Goal: Information Seeking & Learning: Learn about a topic

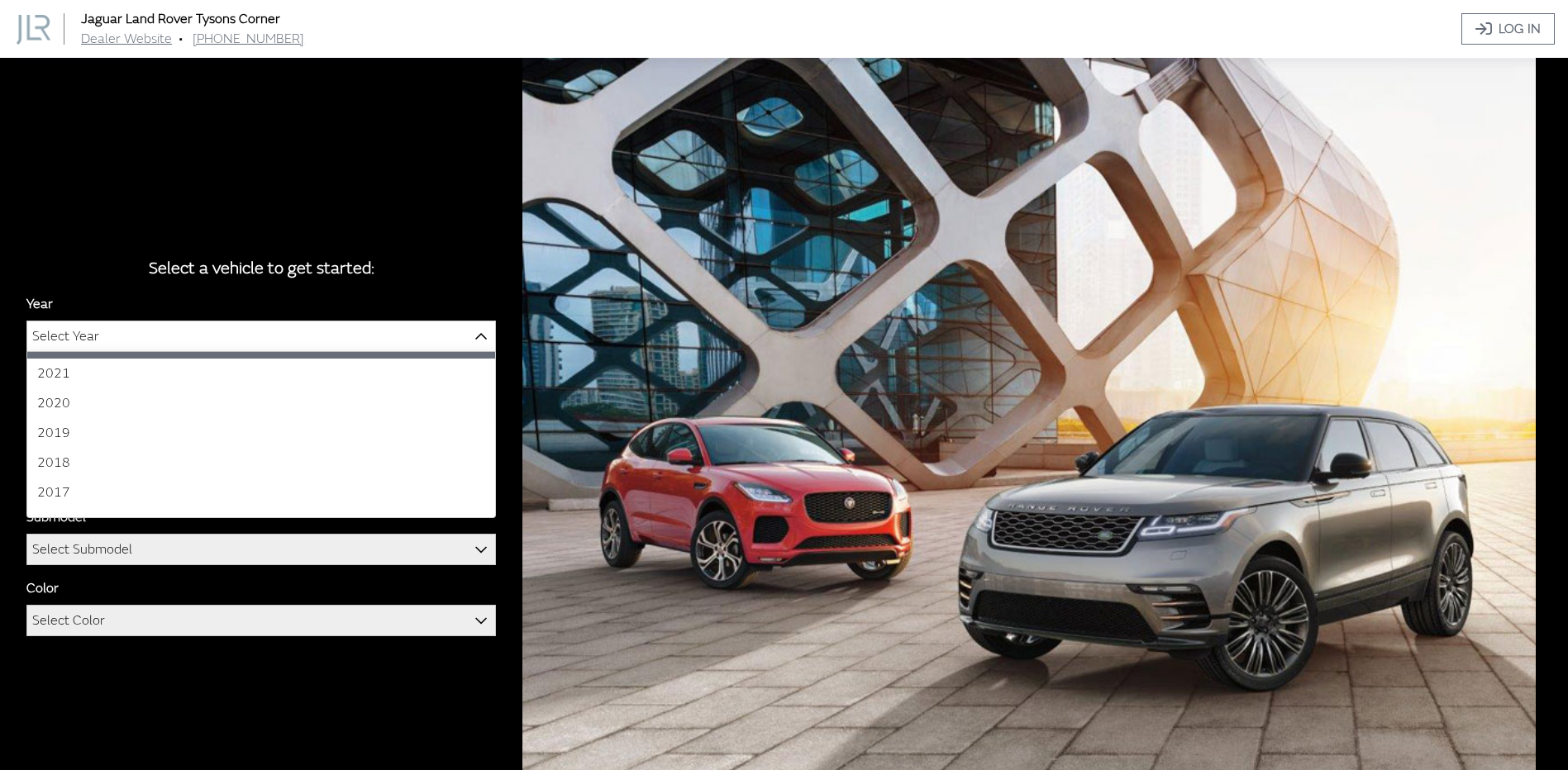
scroll to position [162, 0]
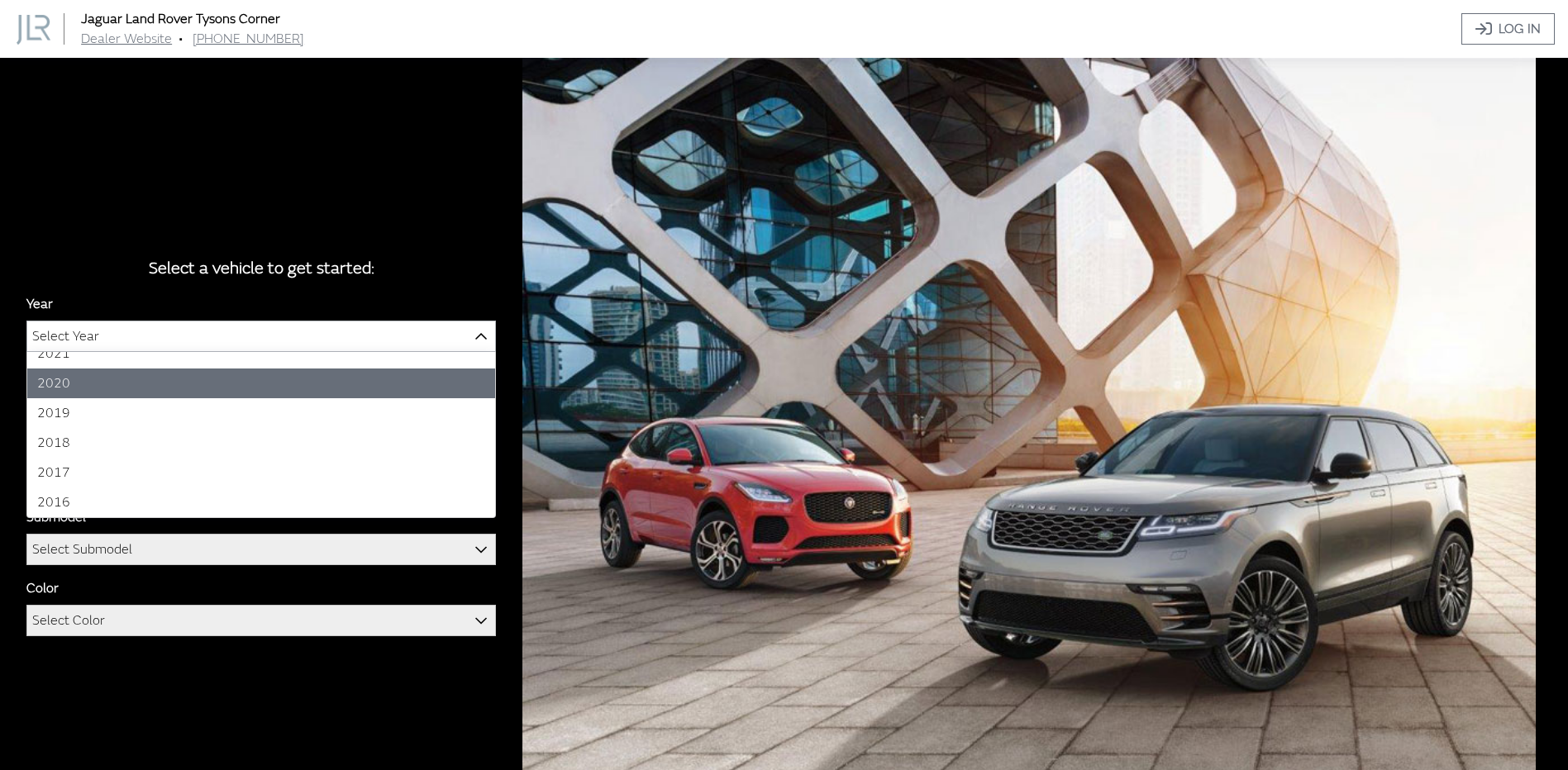
select select "38"
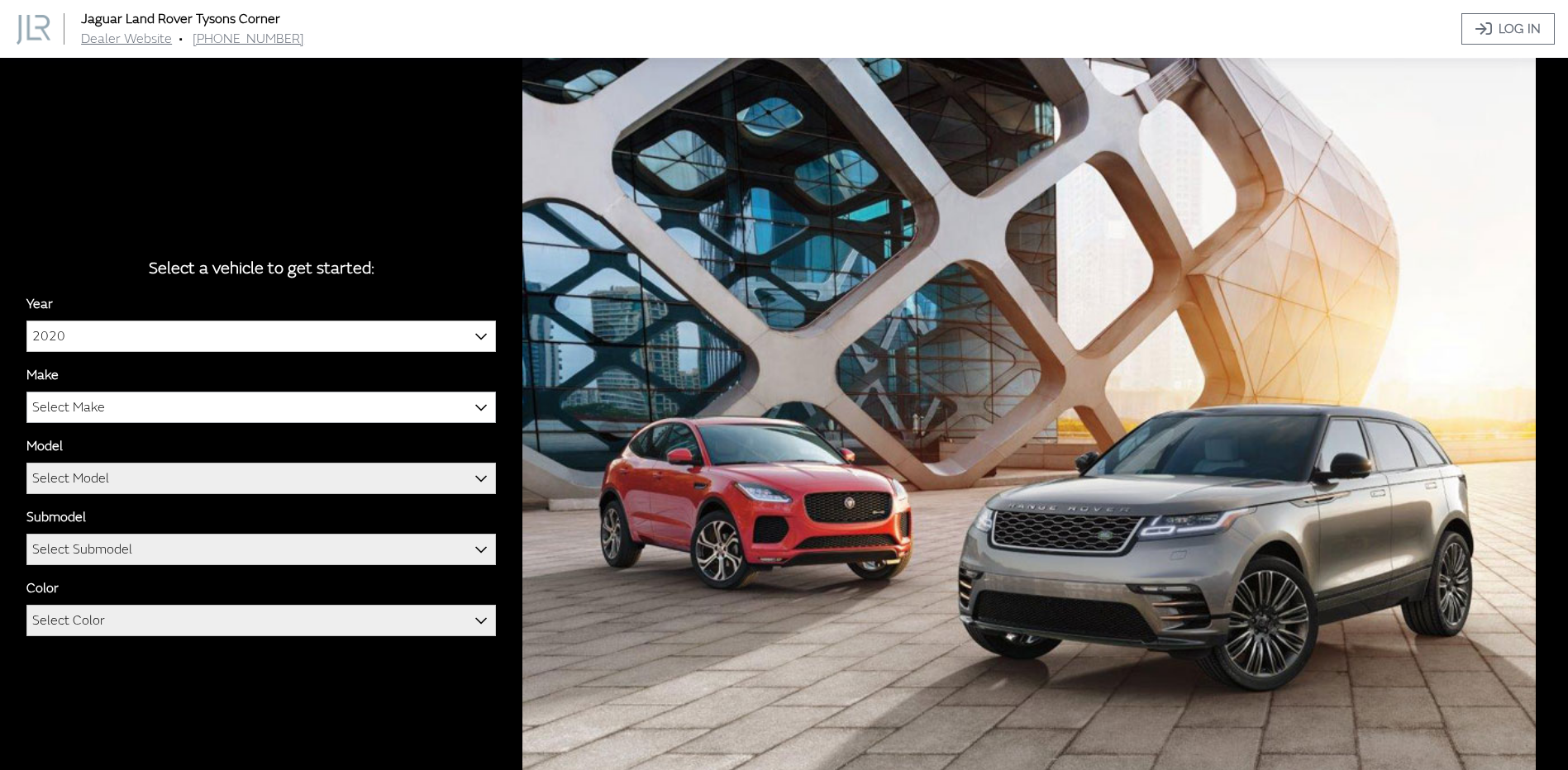
click at [110, 409] on span "Select Make" at bounding box center [261, 407] width 467 height 30
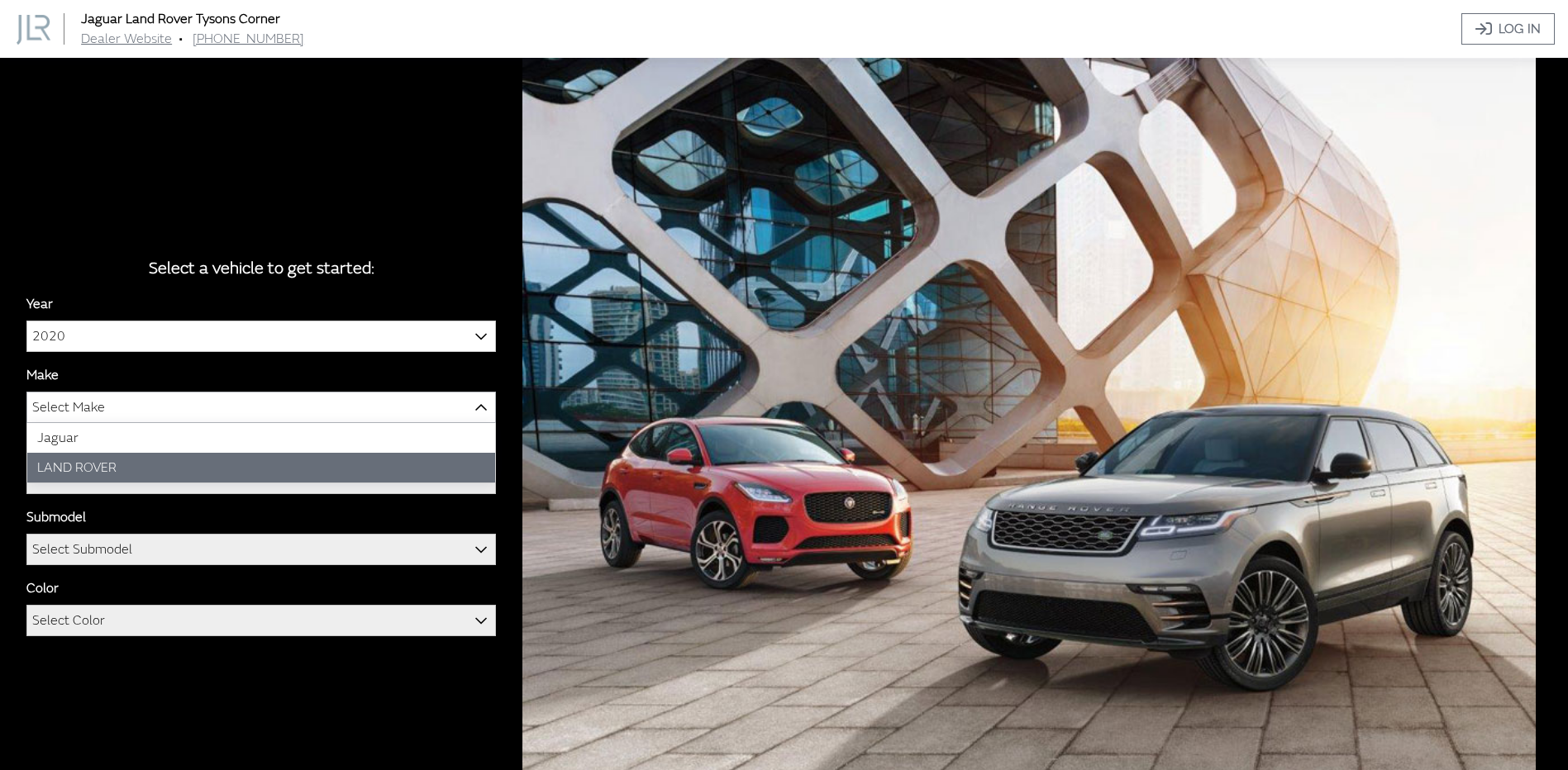
select select "39"
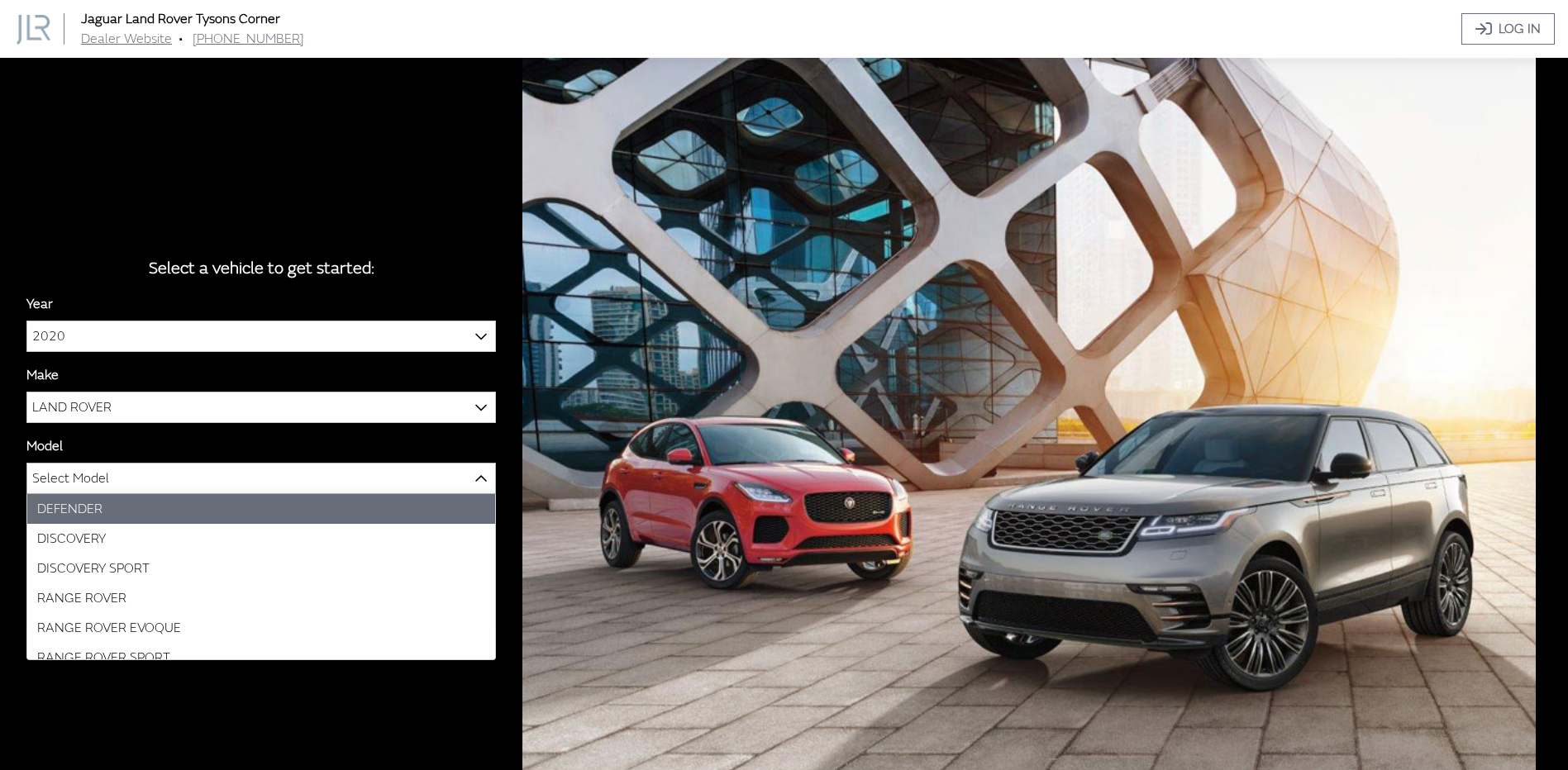
click at [102, 472] on span "Select Model" at bounding box center [70, 478] width 77 height 30
select select "1070"
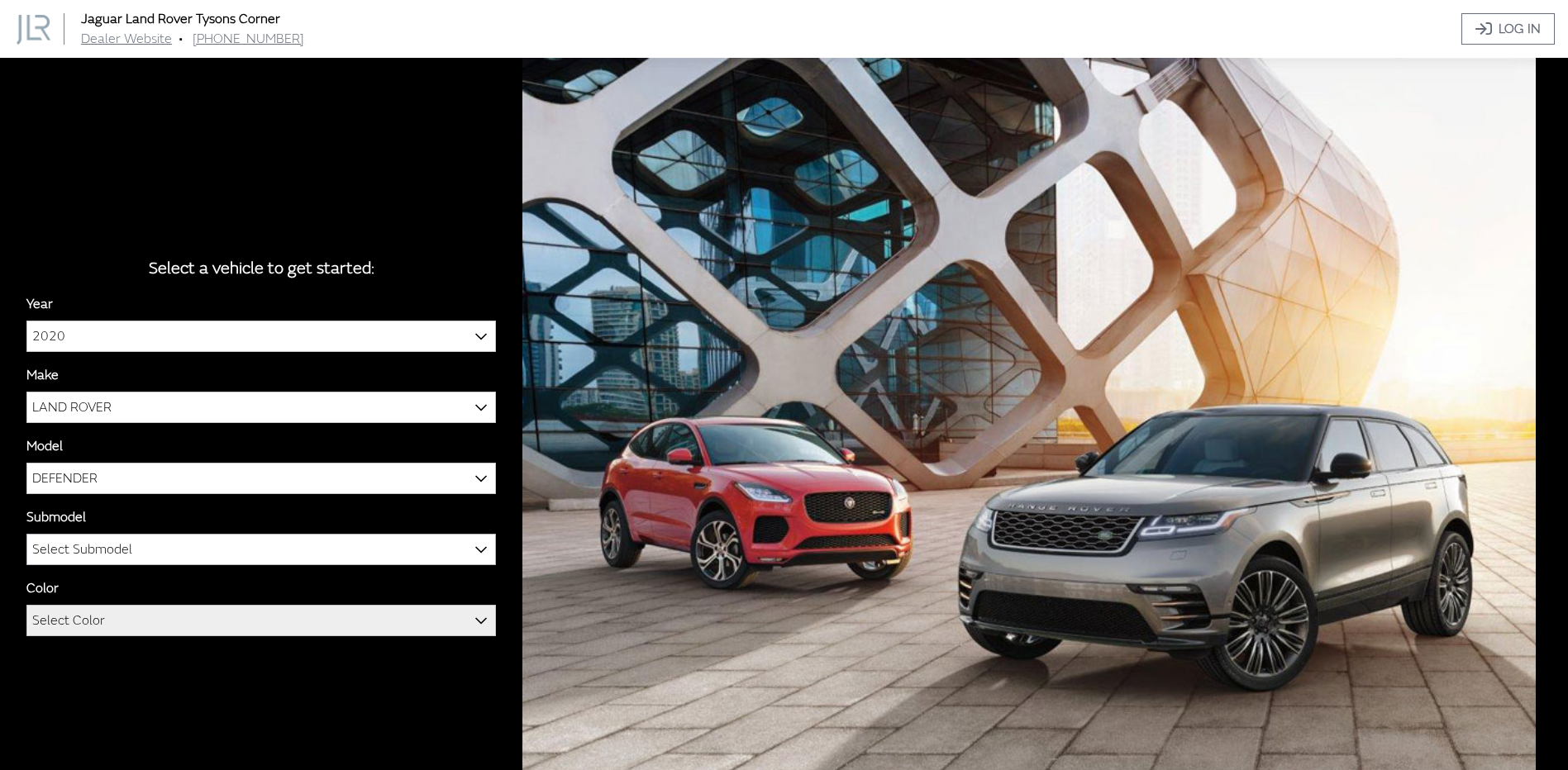
click at [94, 548] on span "Select Submodel" at bounding box center [82, 549] width 100 height 30
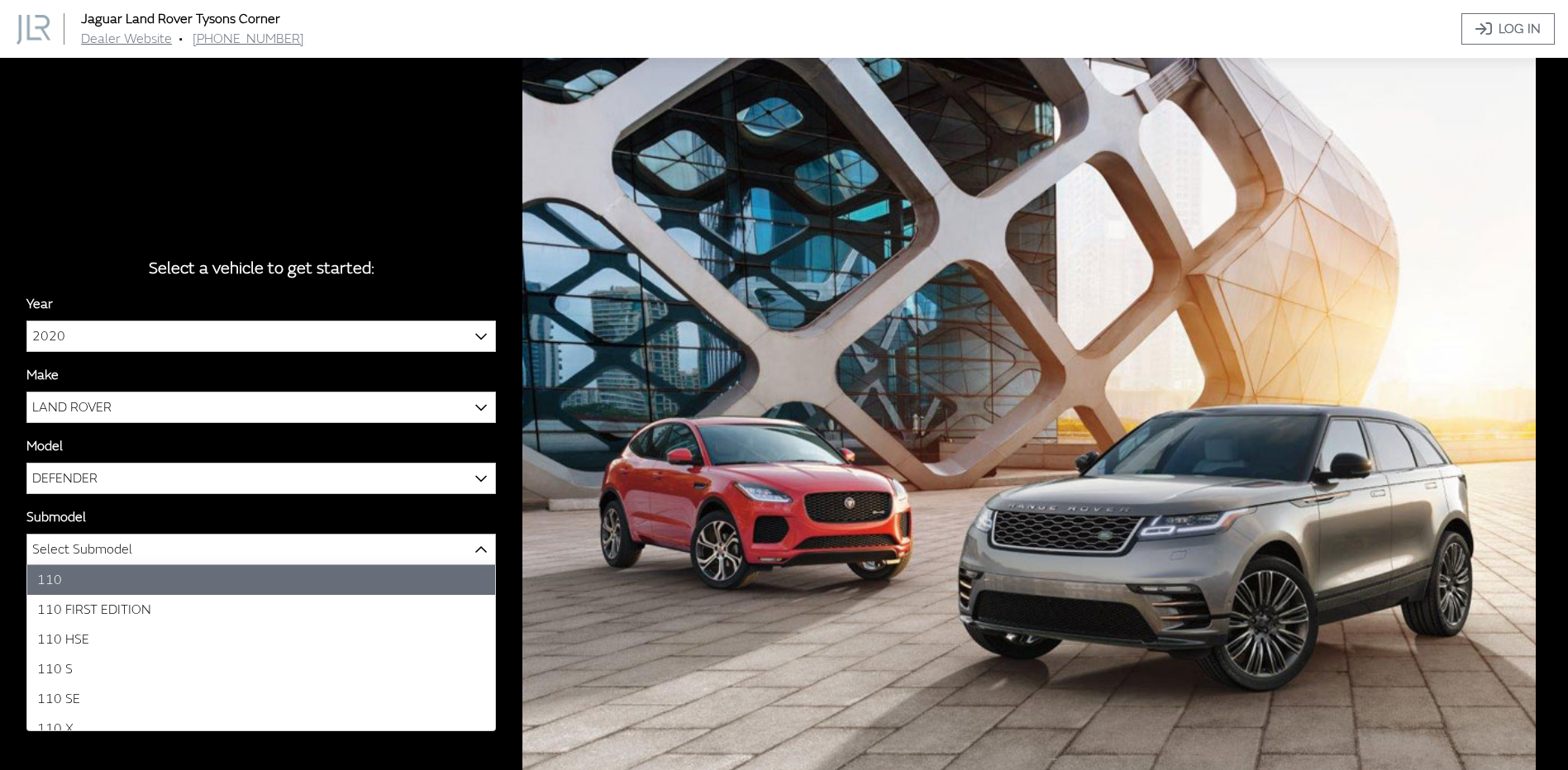
select select "2884"
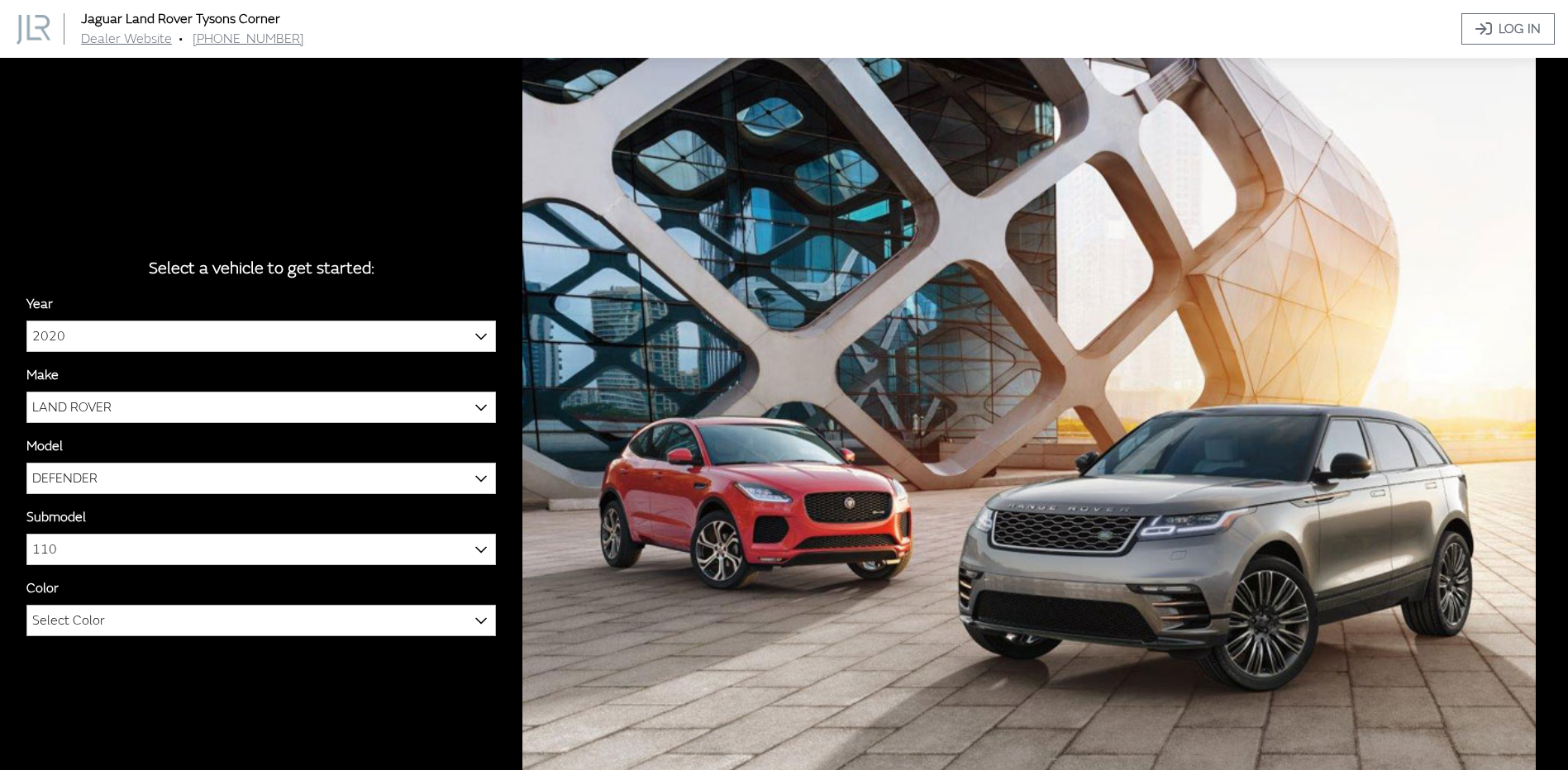
click at [93, 615] on span "Select Color" at bounding box center [68, 621] width 73 height 30
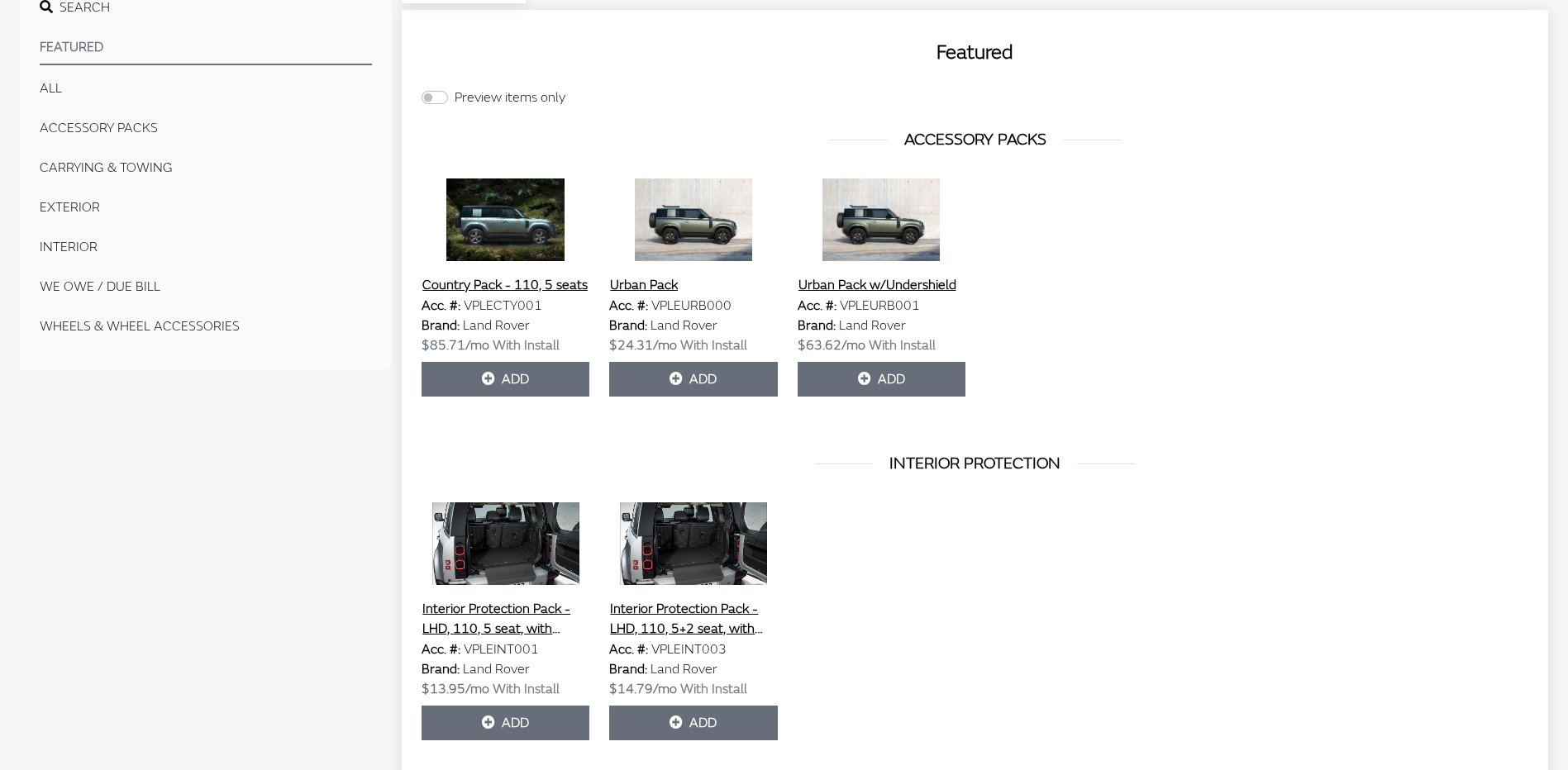
scroll to position [578, 0]
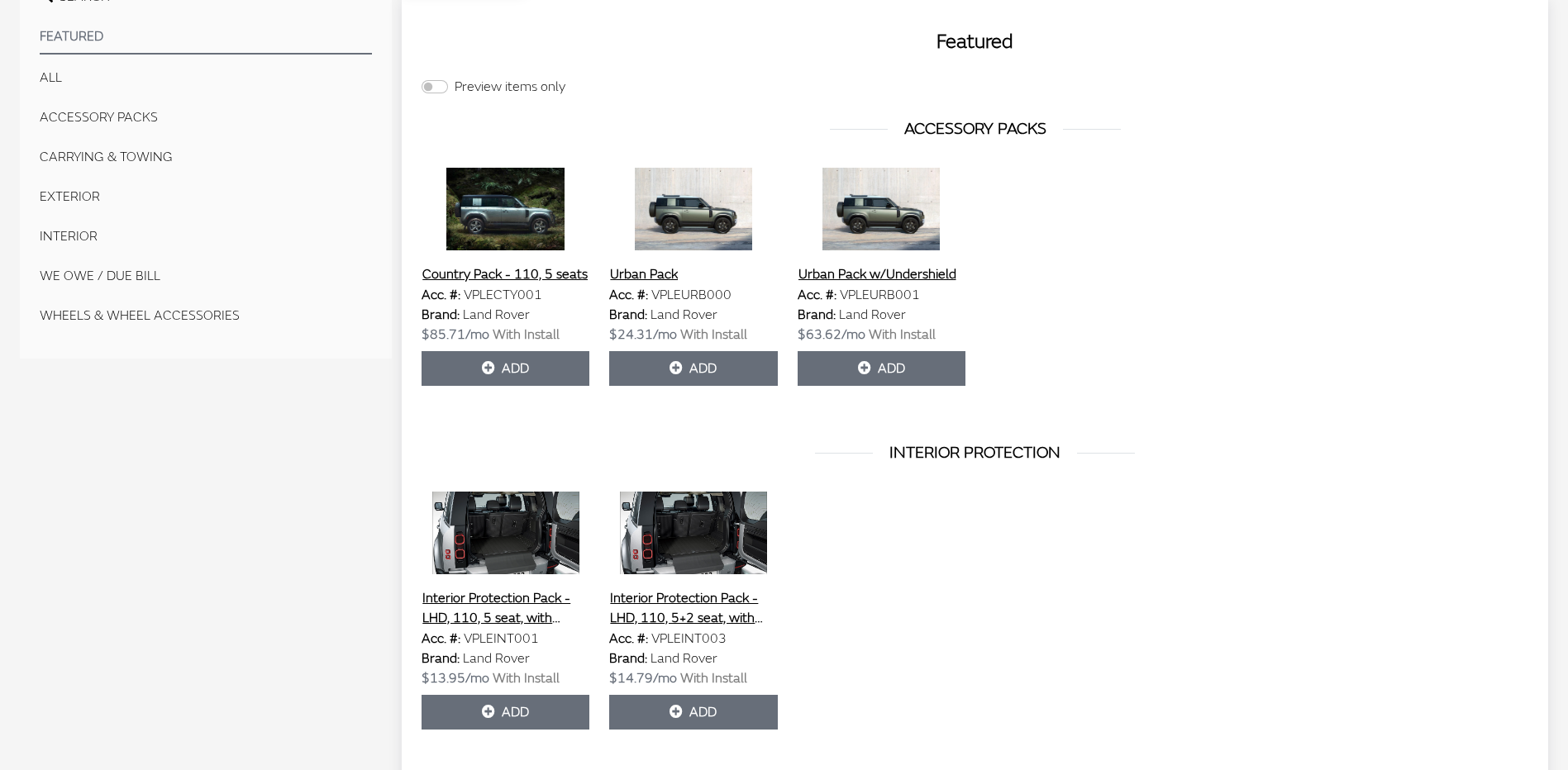
click at [657, 271] on button "Urban Pack" at bounding box center [644, 275] width 70 height 22
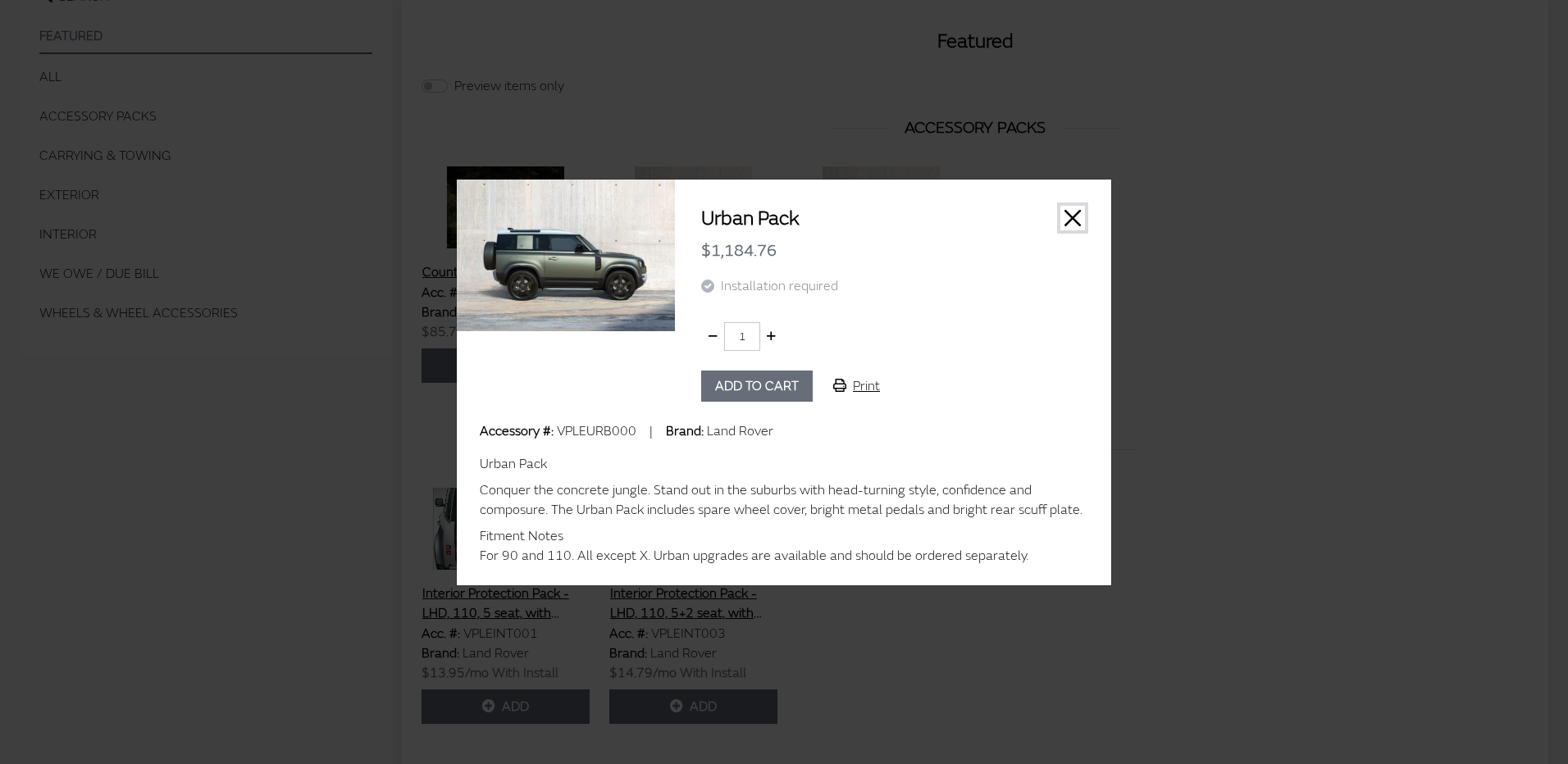
click at [1075, 216] on button "Close" at bounding box center [1072, 218] width 25 height 25
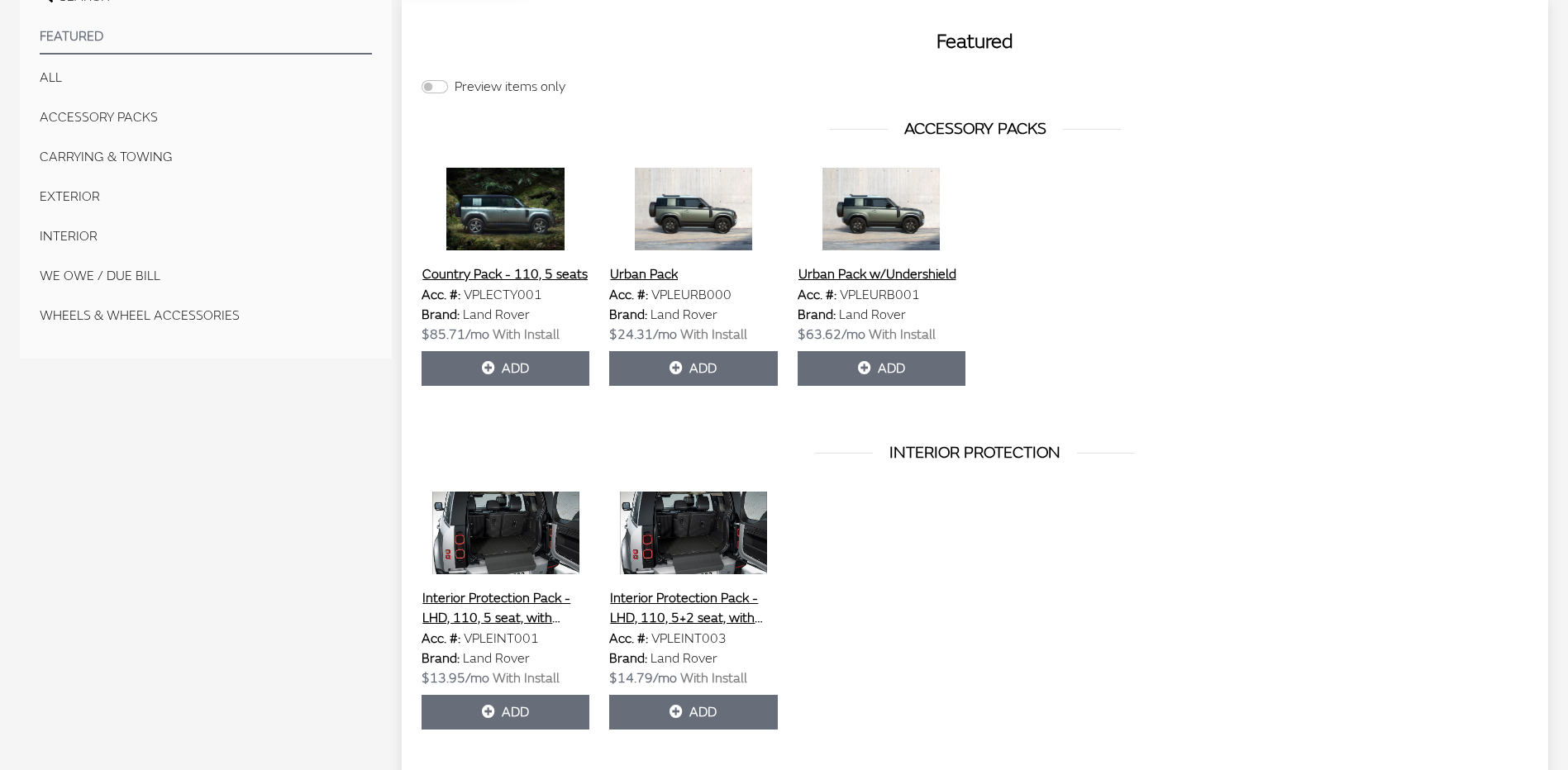
click at [911, 273] on button "Urban Pack w/Undershield" at bounding box center [878, 275] width 160 height 22
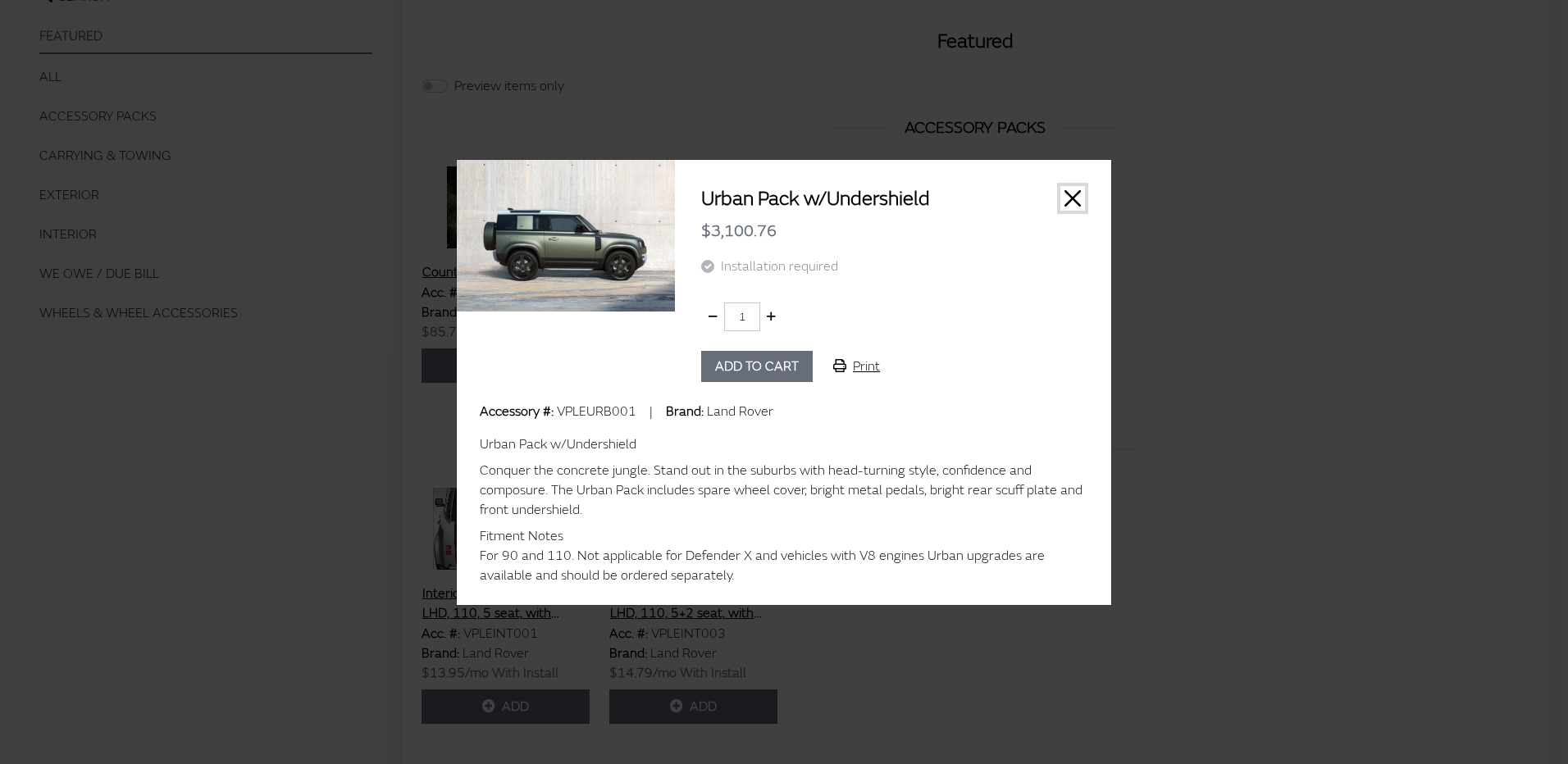
click at [1076, 195] on button "Close" at bounding box center [1072, 198] width 25 height 25
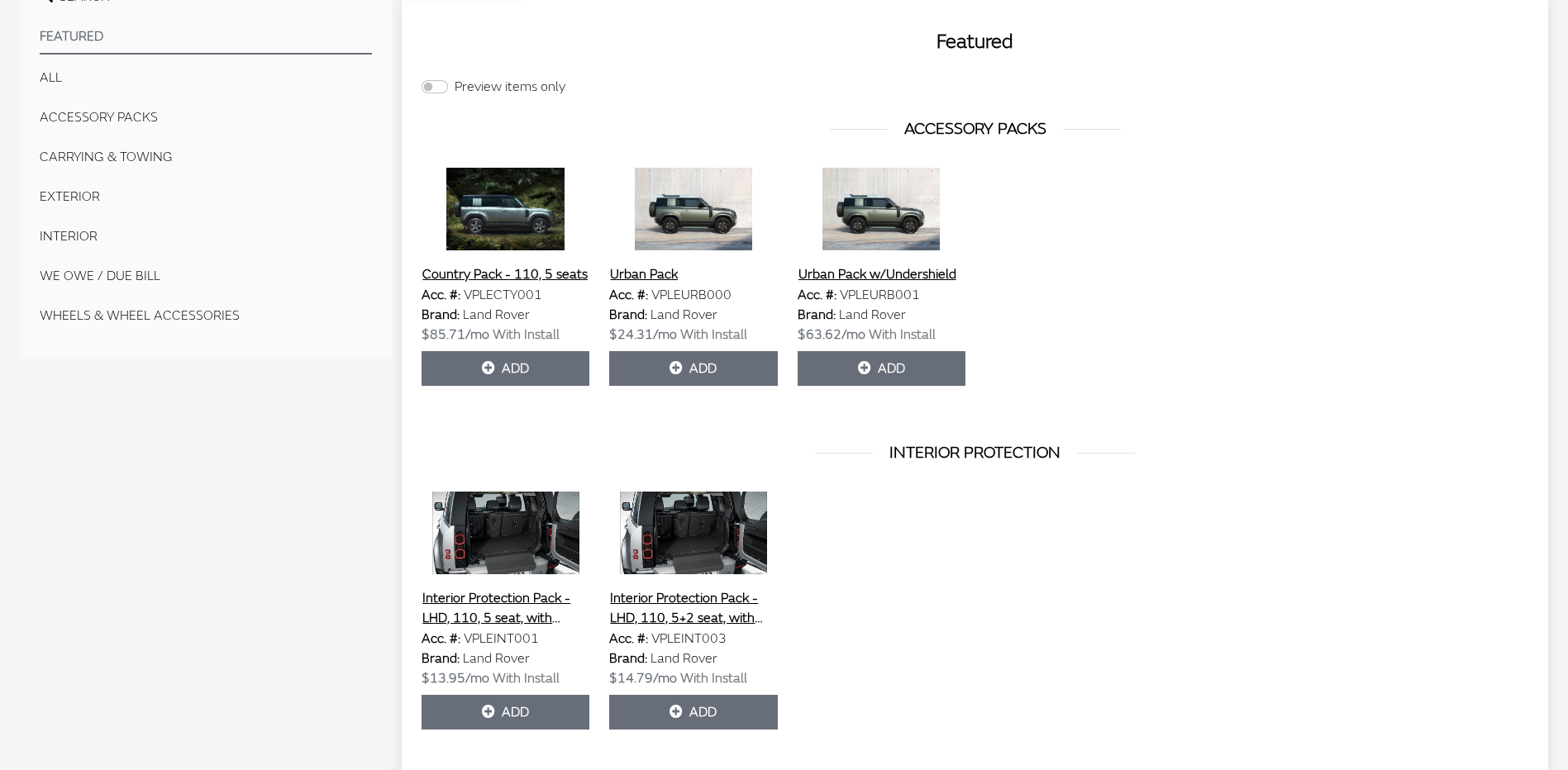
click at [502, 275] on button "Country Pack - 110, 5 seats" at bounding box center [504, 275] width 167 height 22
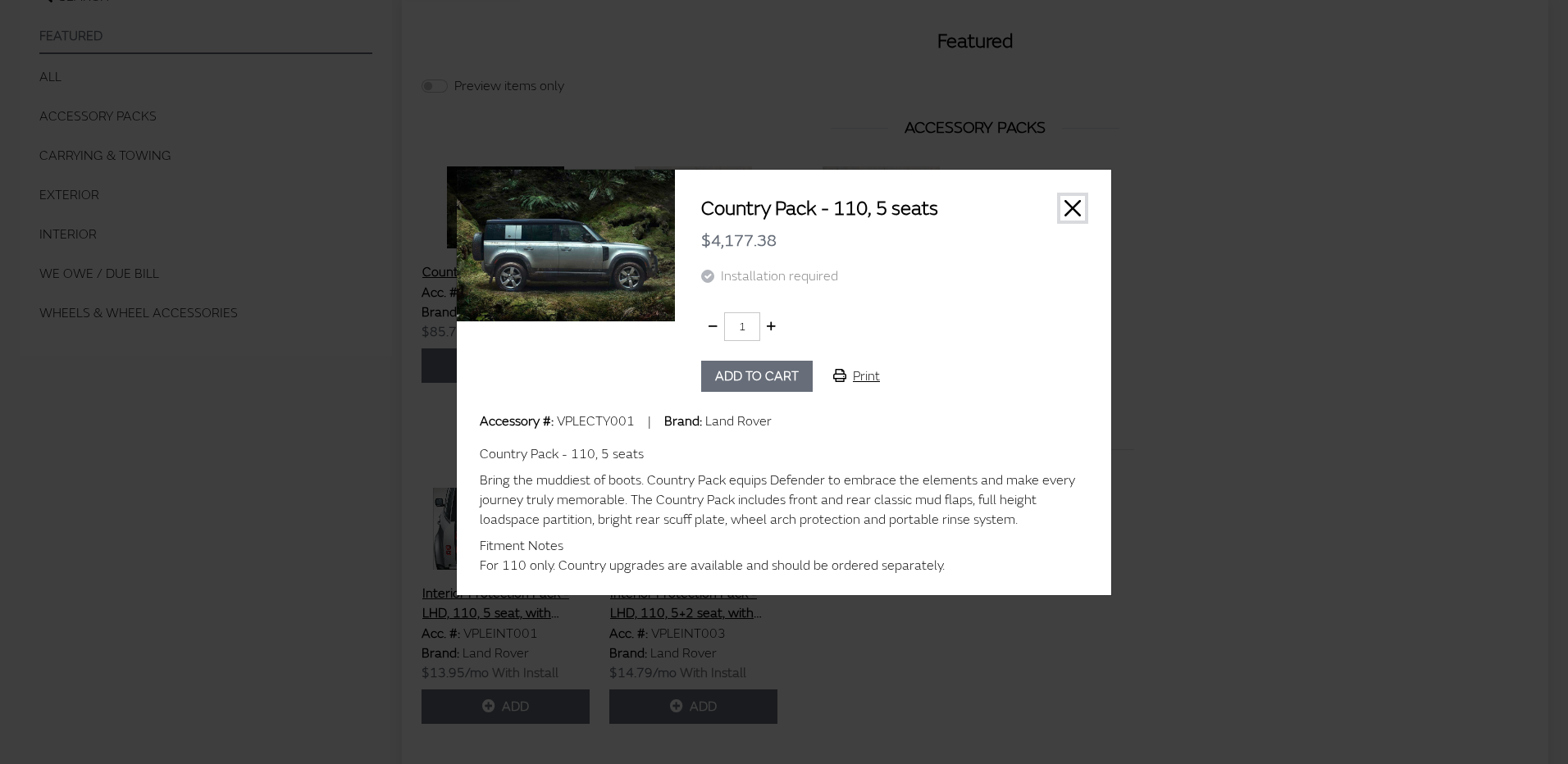
click at [1072, 208] on button "Close" at bounding box center [1072, 208] width 25 height 25
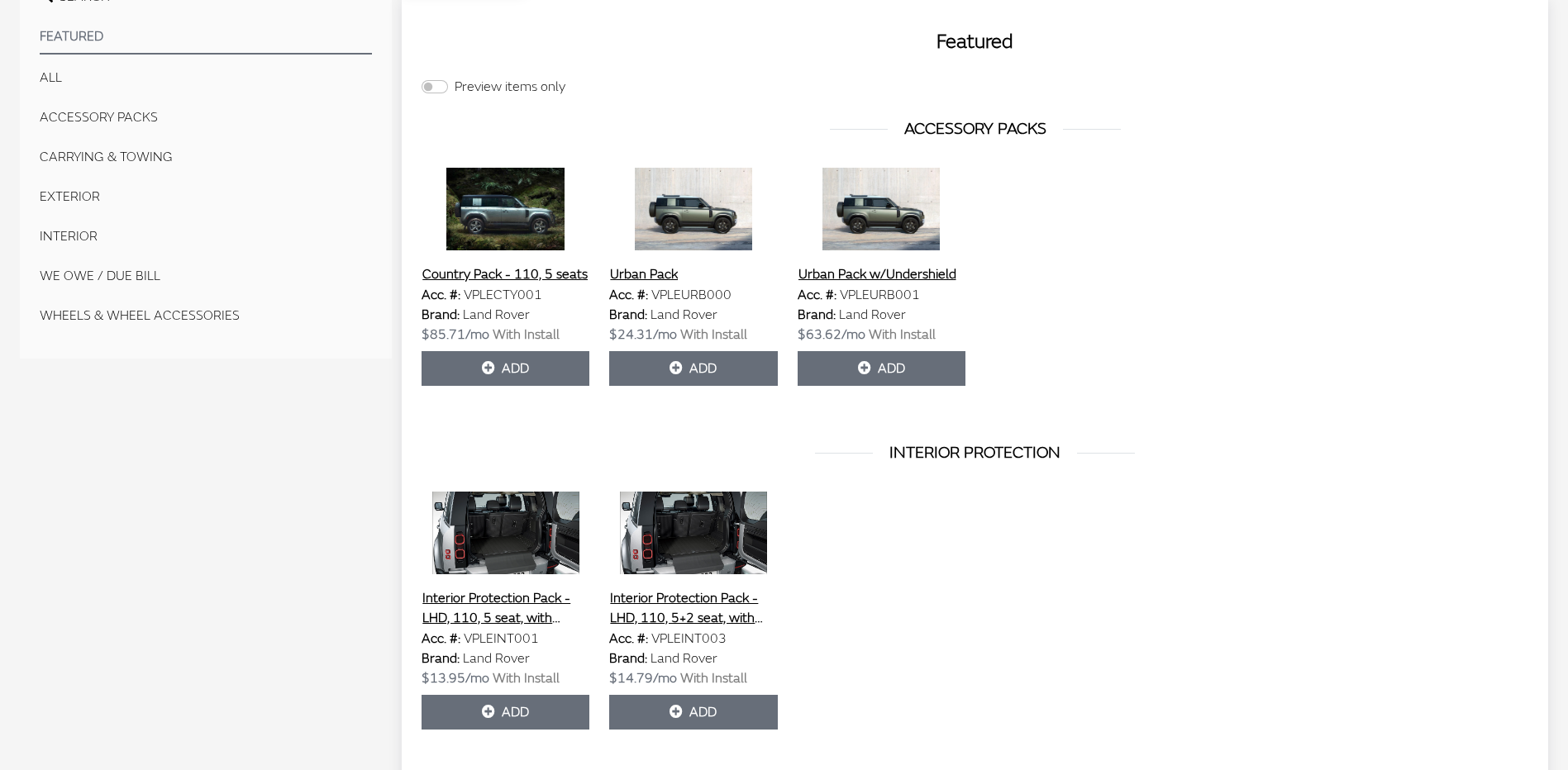
click at [74, 191] on button "EXTERIOR" at bounding box center [206, 196] width 333 height 33
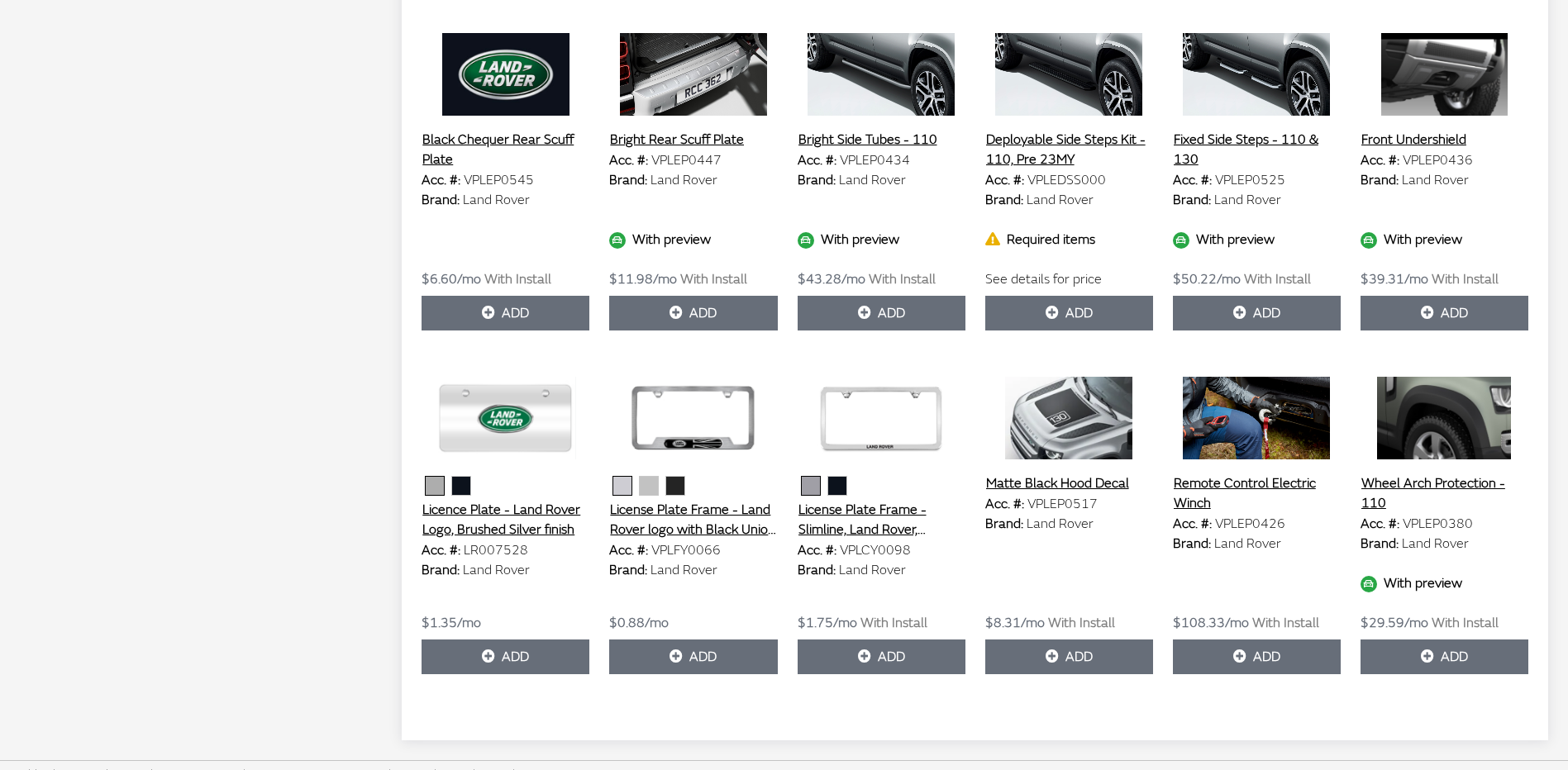
scroll to position [1748, 0]
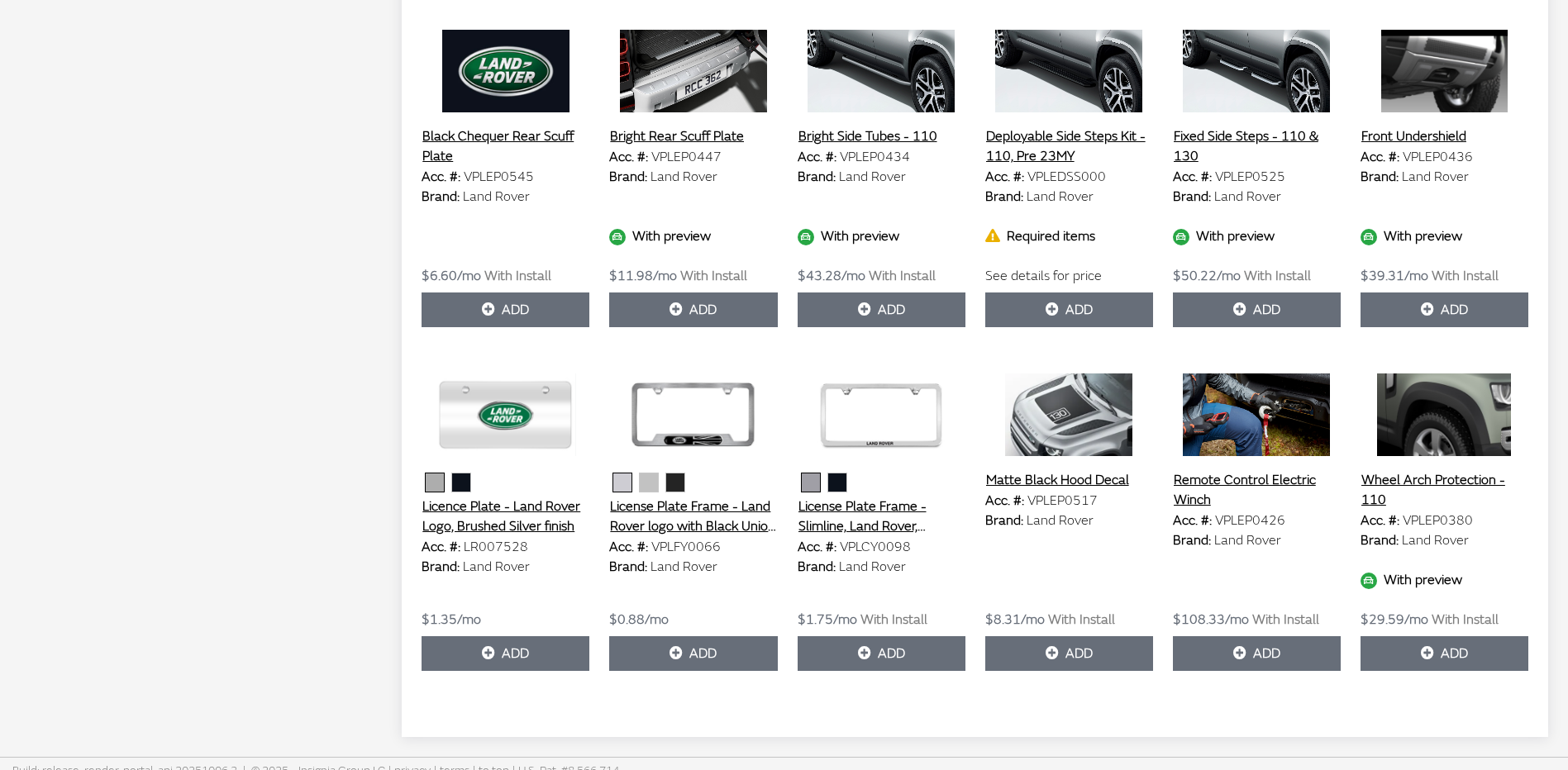
click at [1248, 474] on button "Remote Control Electric Winch" at bounding box center [1256, 489] width 168 height 41
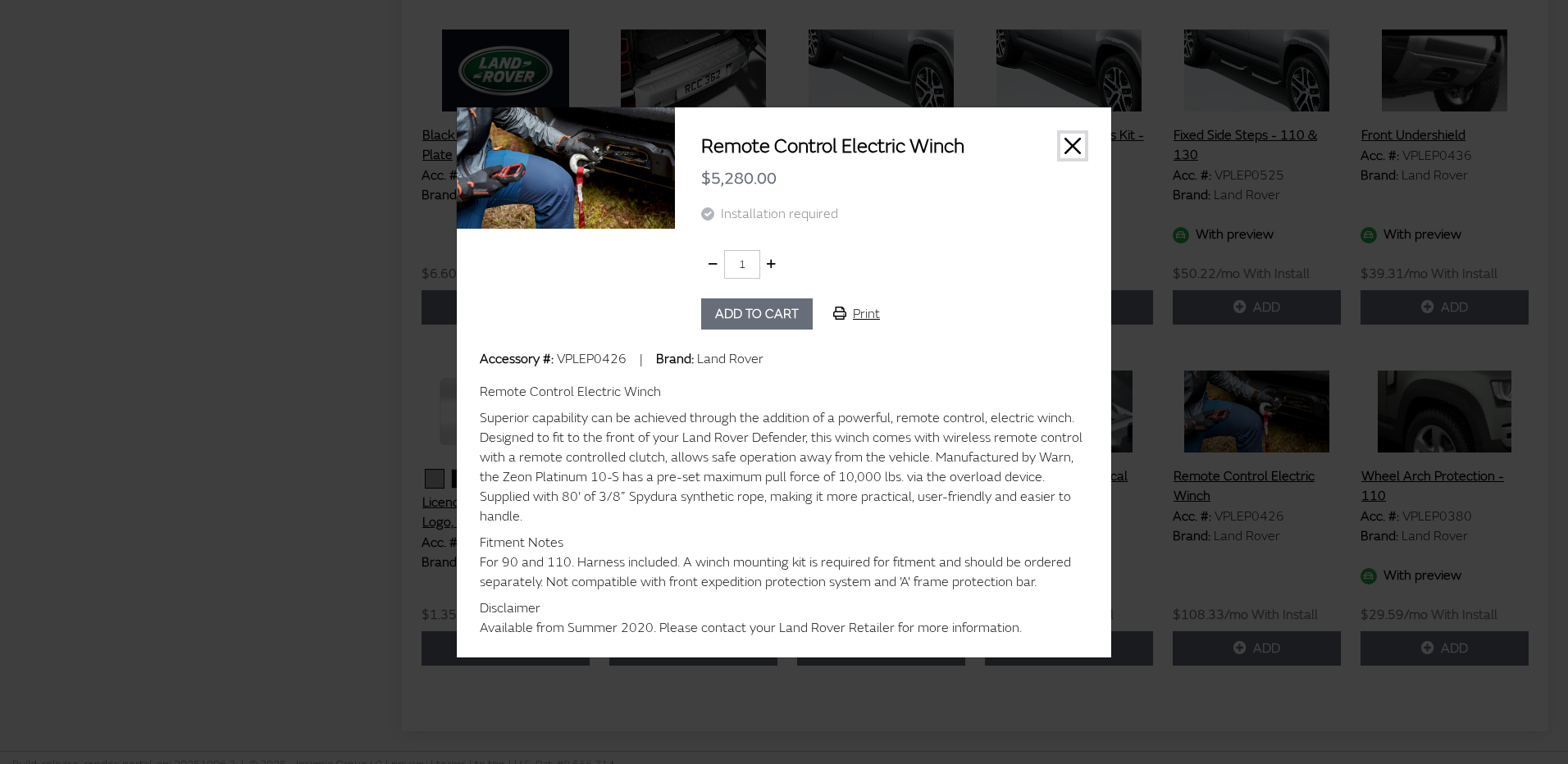
click at [1072, 150] on button "Close" at bounding box center [1072, 146] width 25 height 25
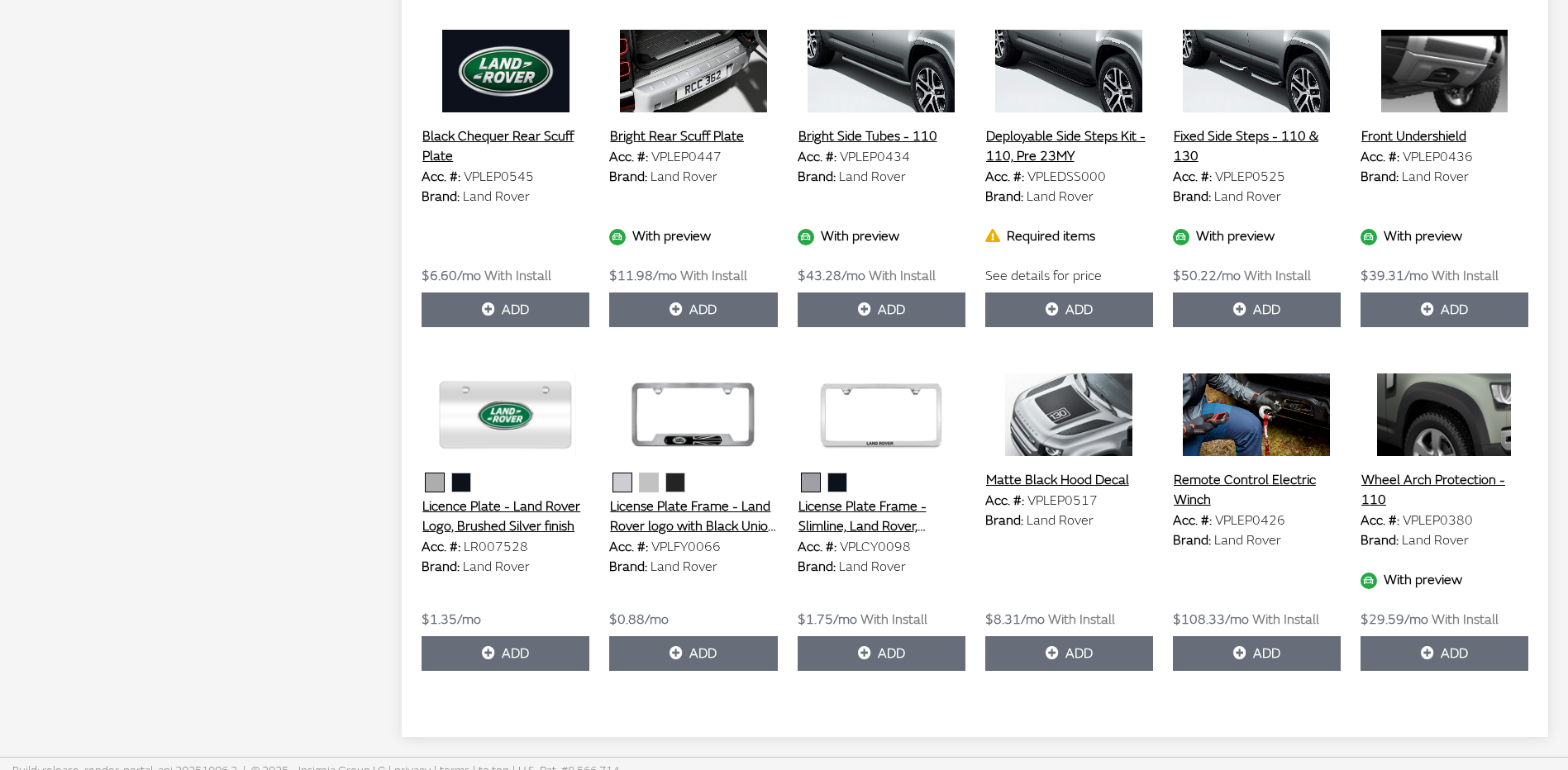
click at [1253, 473] on button "Remote Control Electric Winch" at bounding box center [1256, 489] width 168 height 41
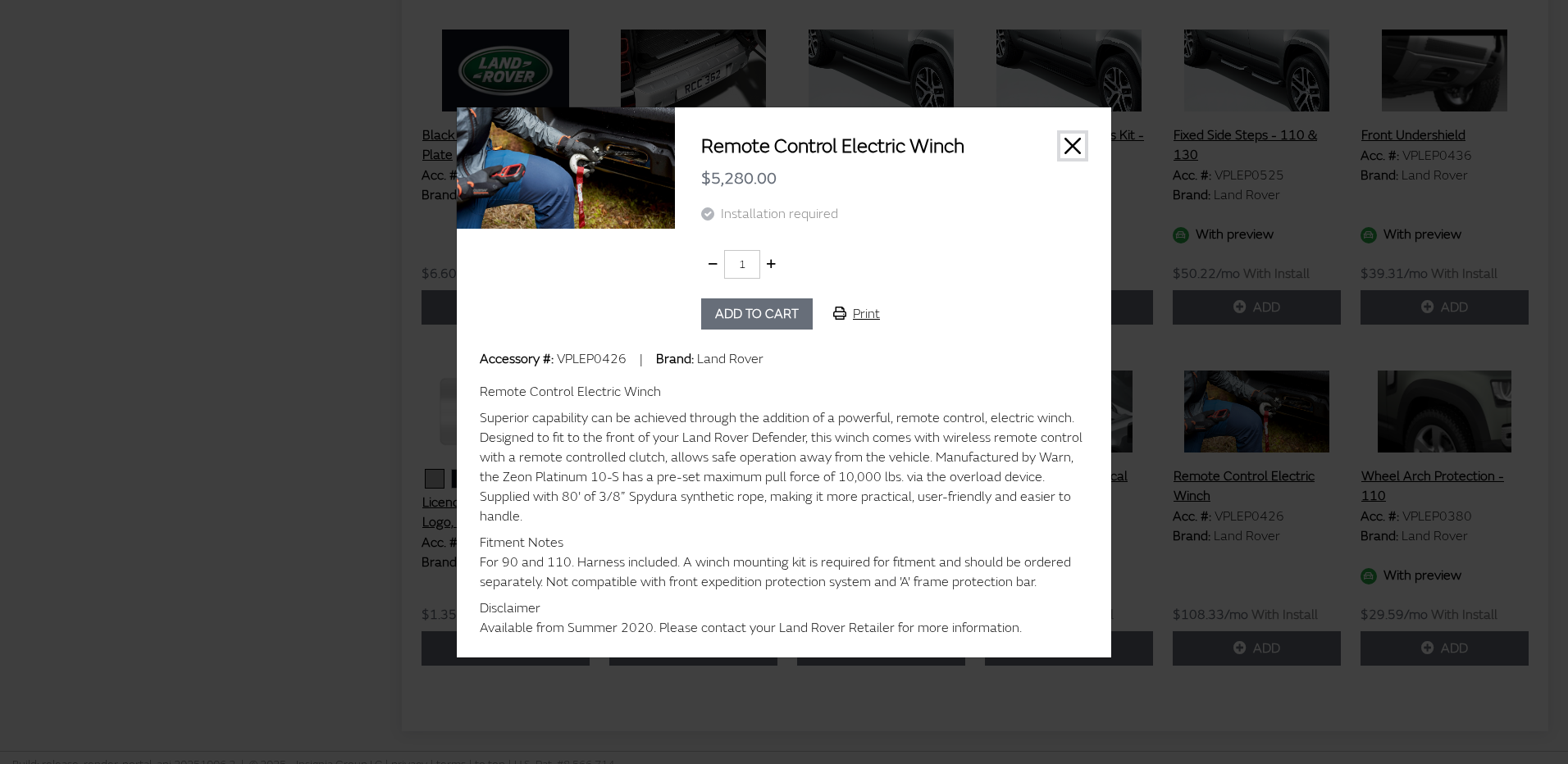
click at [1069, 153] on button "Close" at bounding box center [1072, 146] width 25 height 25
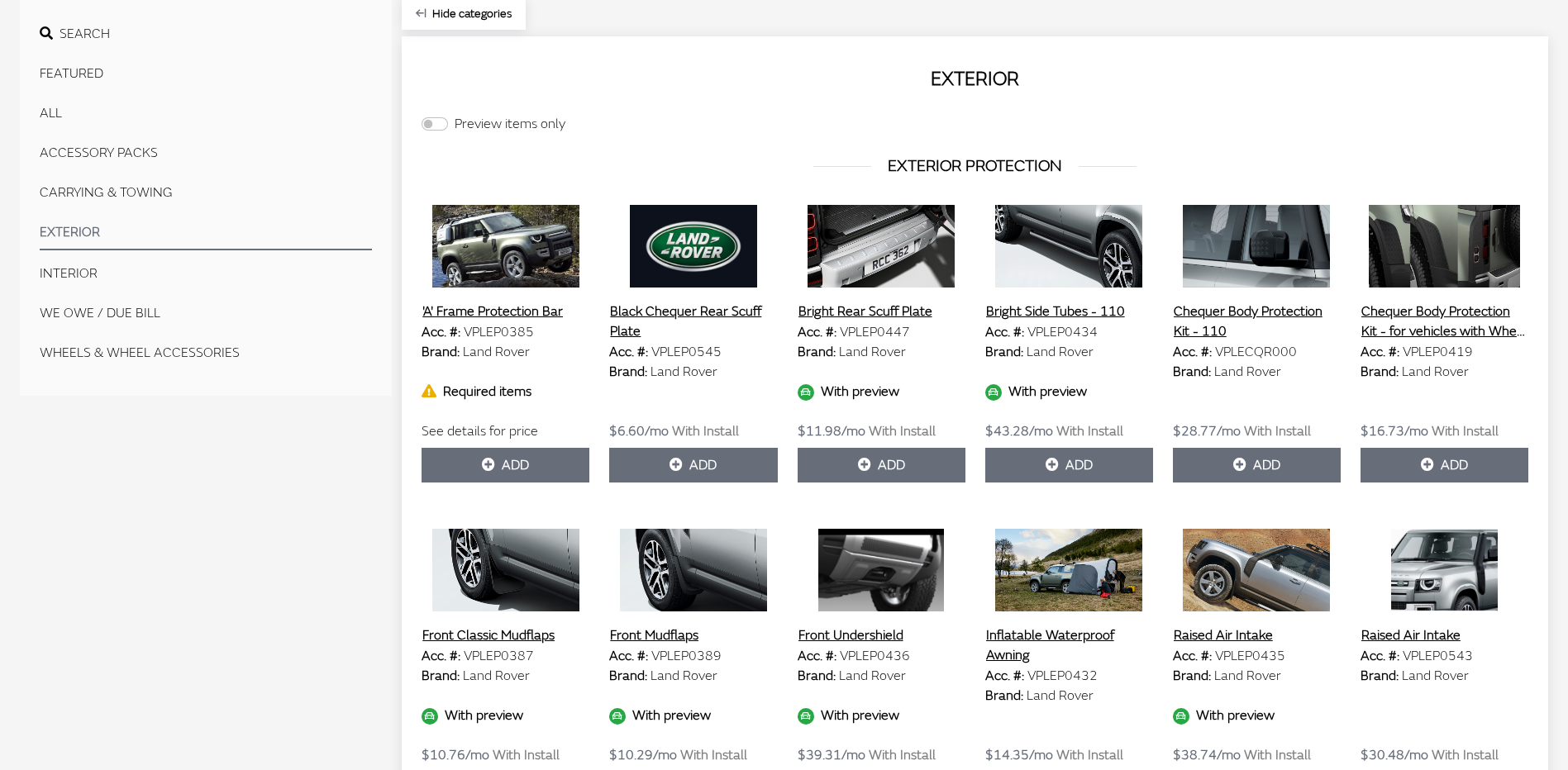
scroll to position [508, 0]
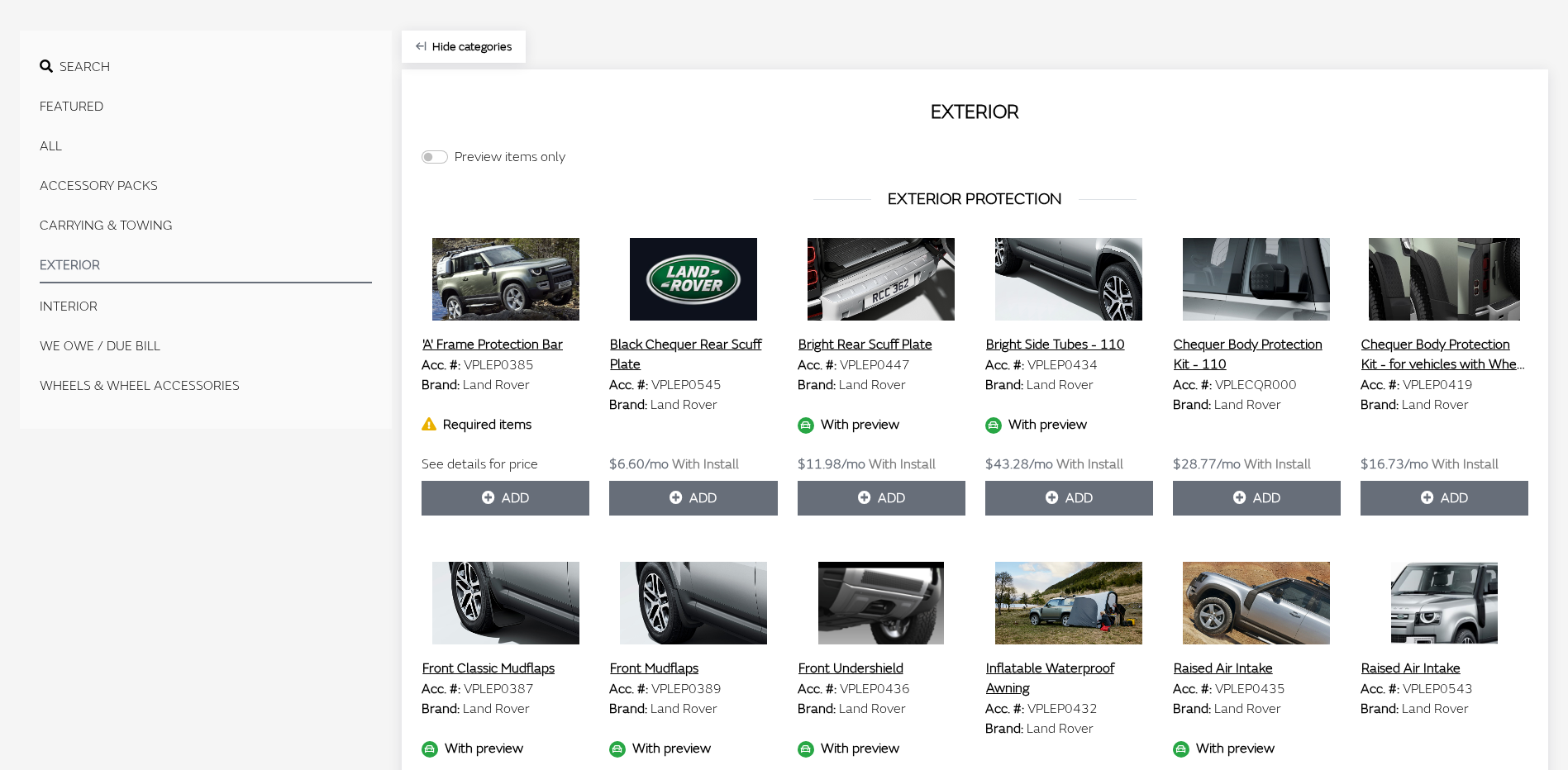
click at [61, 302] on button "INTERIOR" at bounding box center [206, 306] width 333 height 33
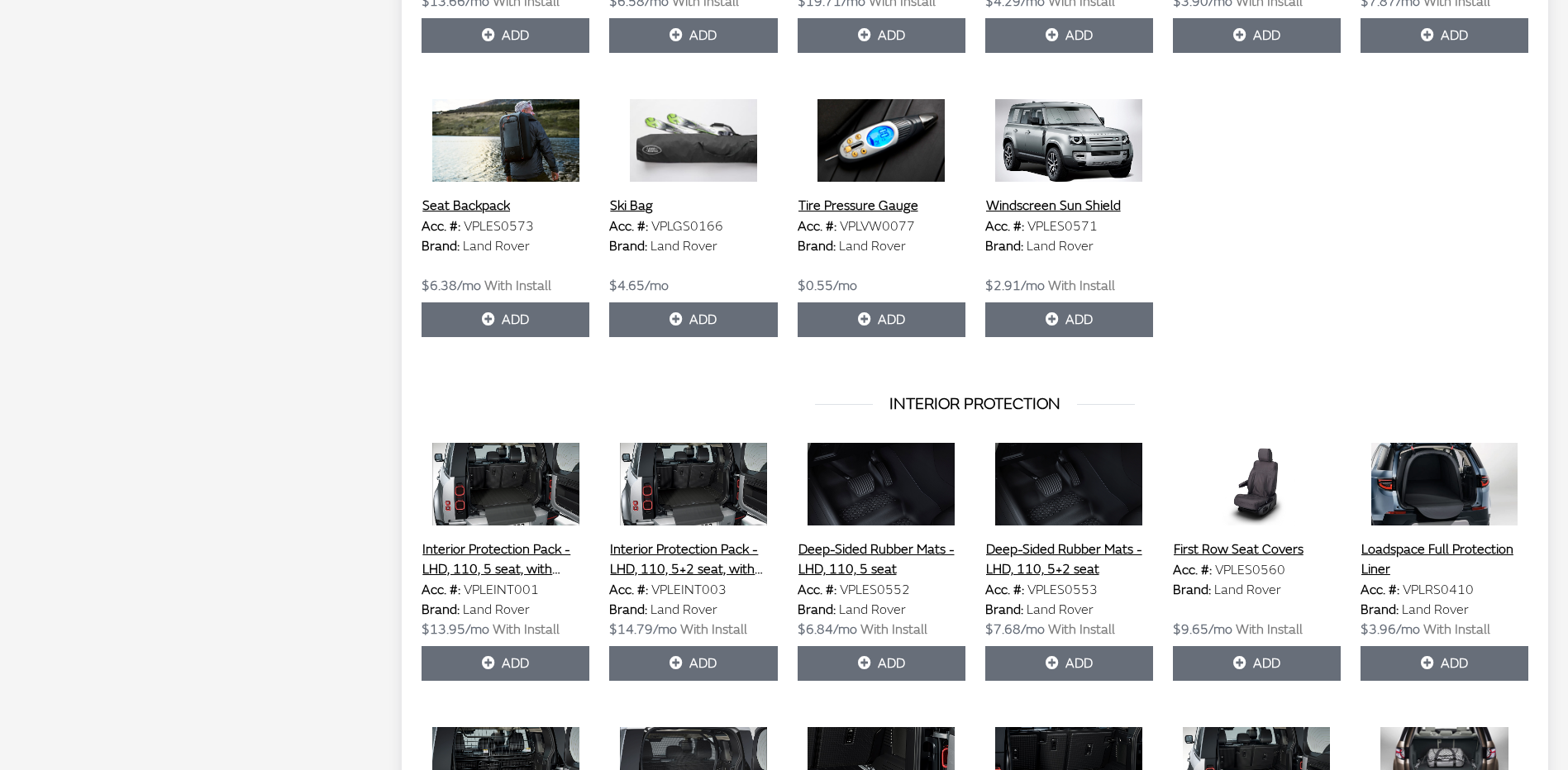
scroll to position [1914, 0]
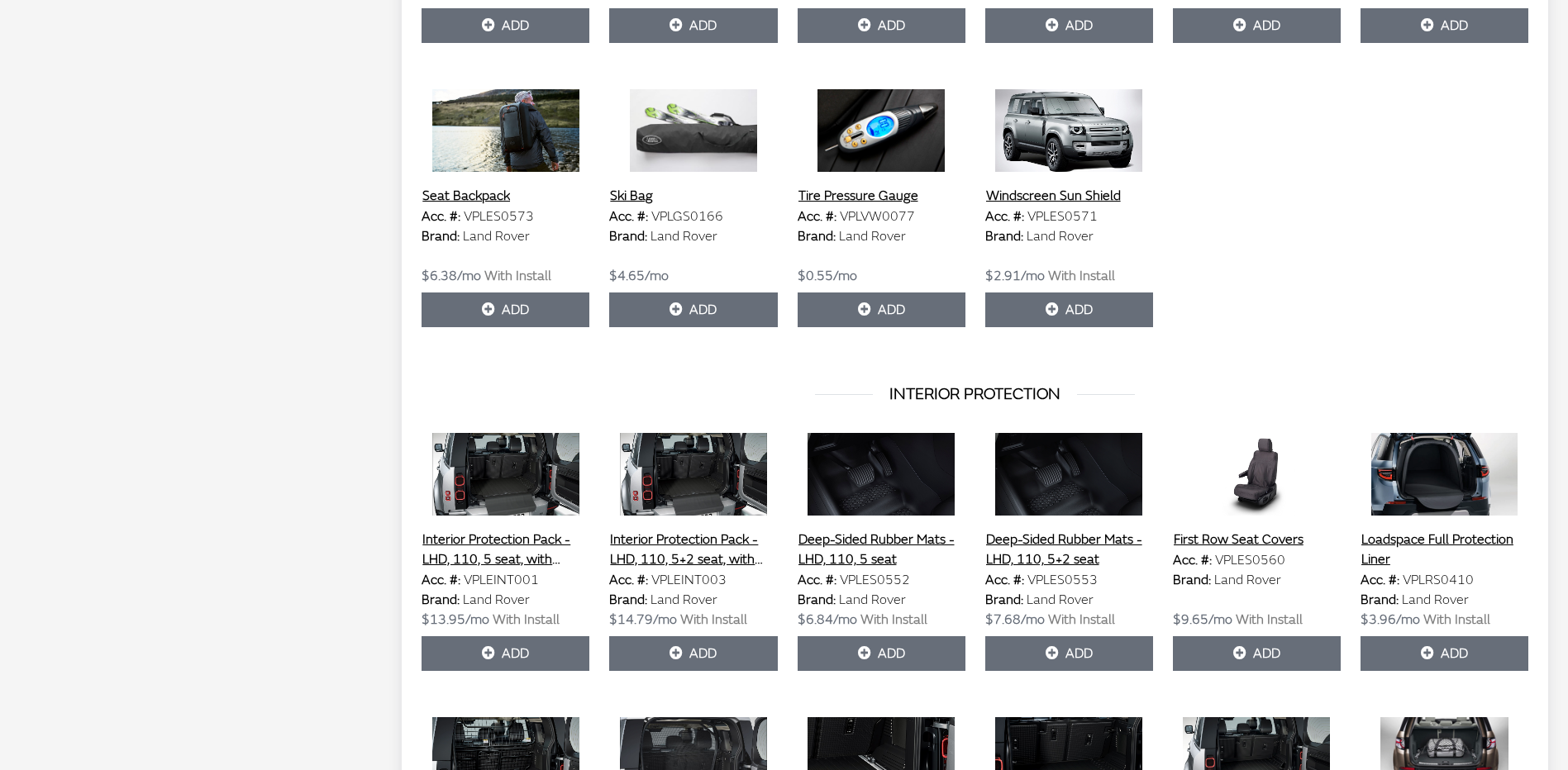
click at [1463, 495] on img at bounding box center [1444, 474] width 168 height 83
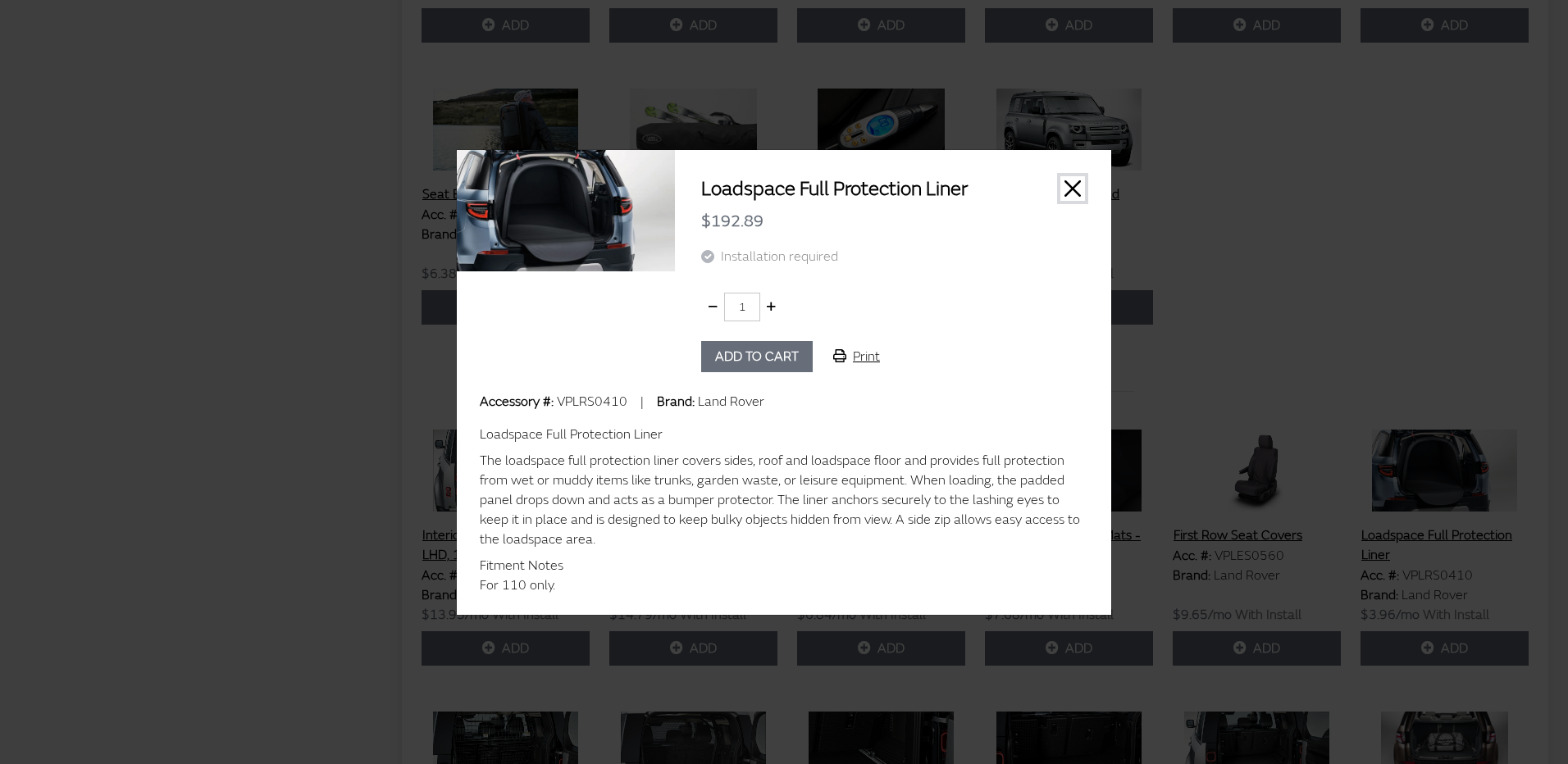
click at [1075, 180] on button "Close" at bounding box center [1072, 188] width 25 height 25
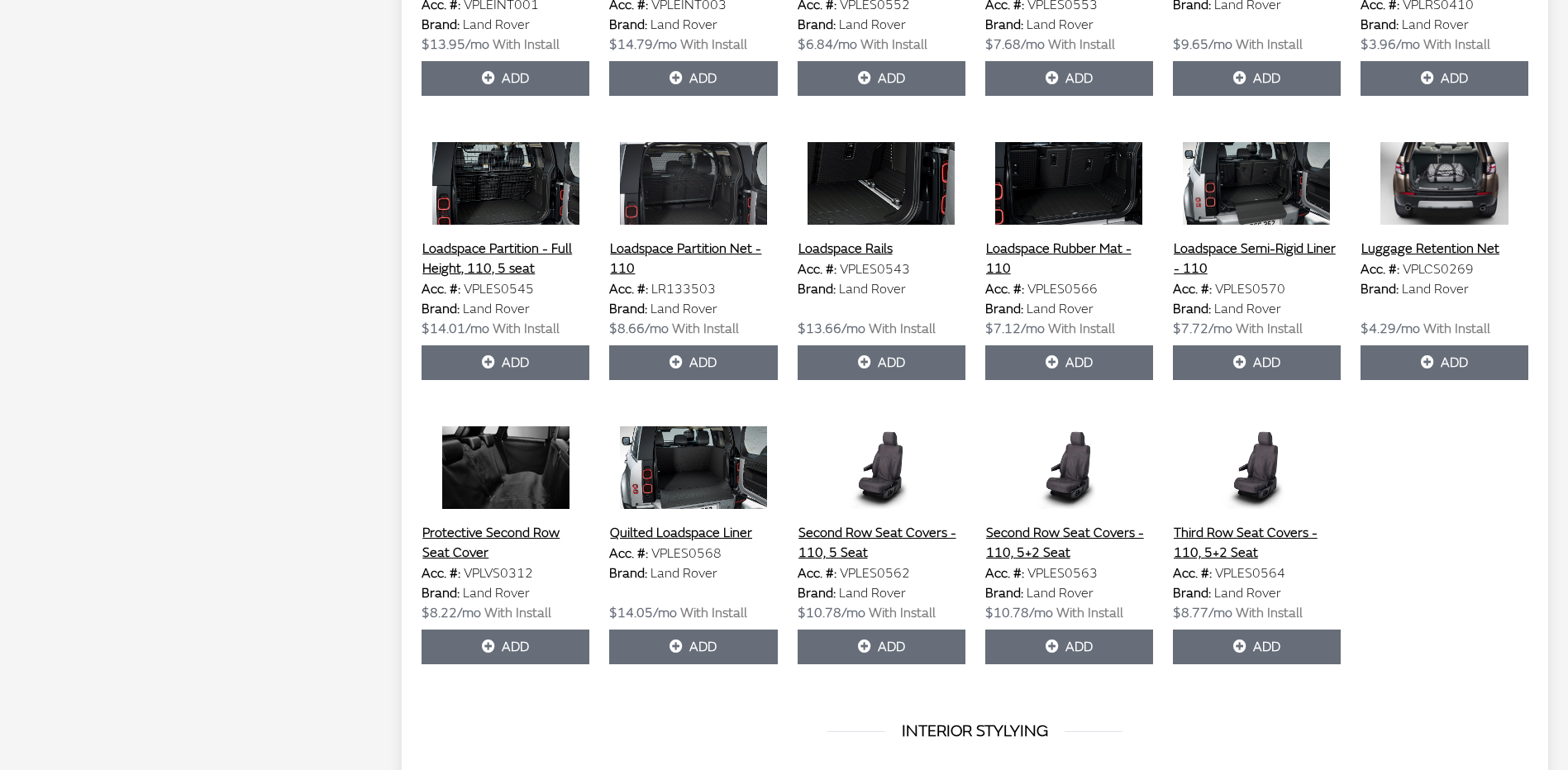
scroll to position [2492, 0]
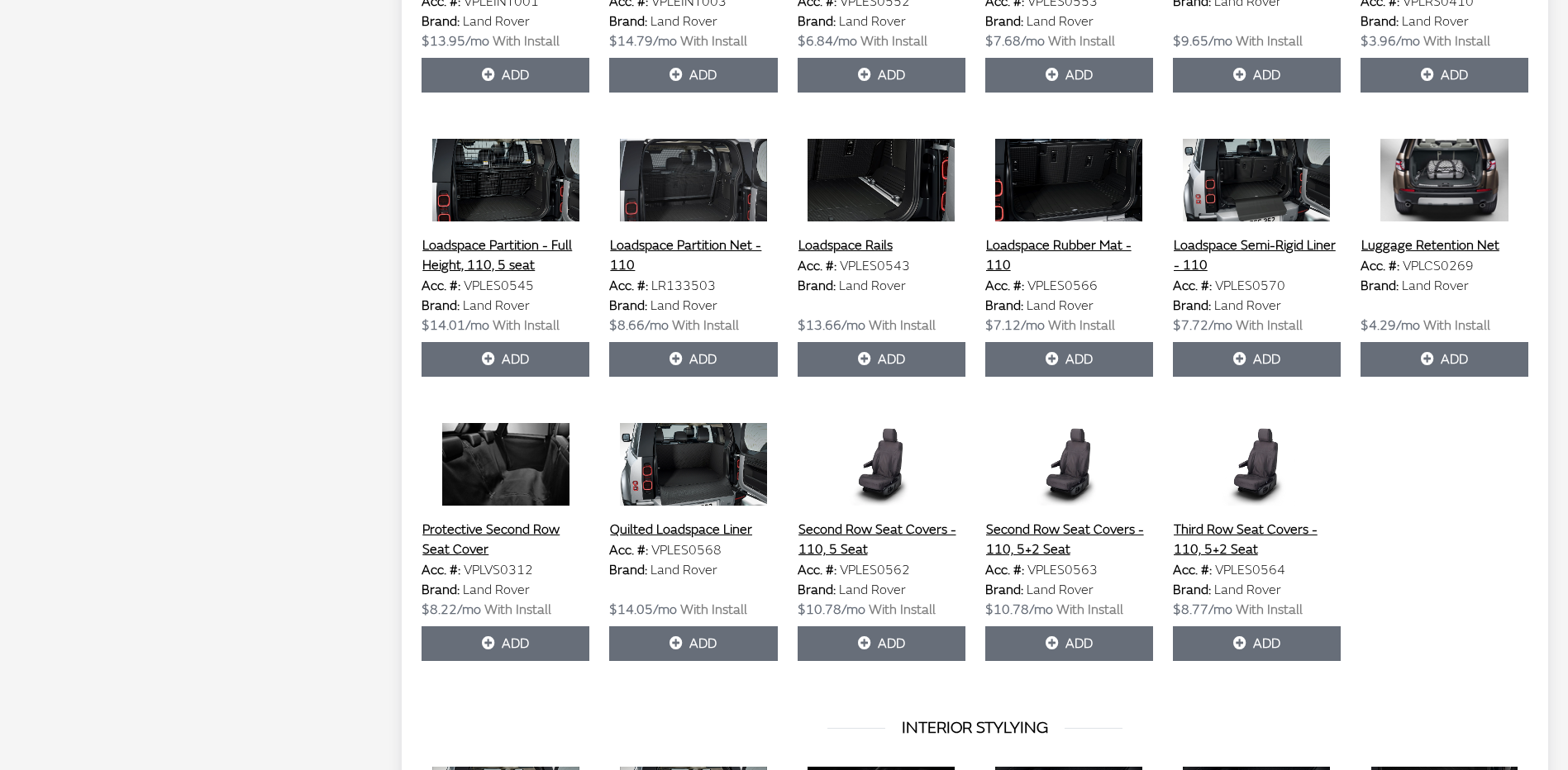
click at [906, 467] on img at bounding box center [882, 464] width 168 height 83
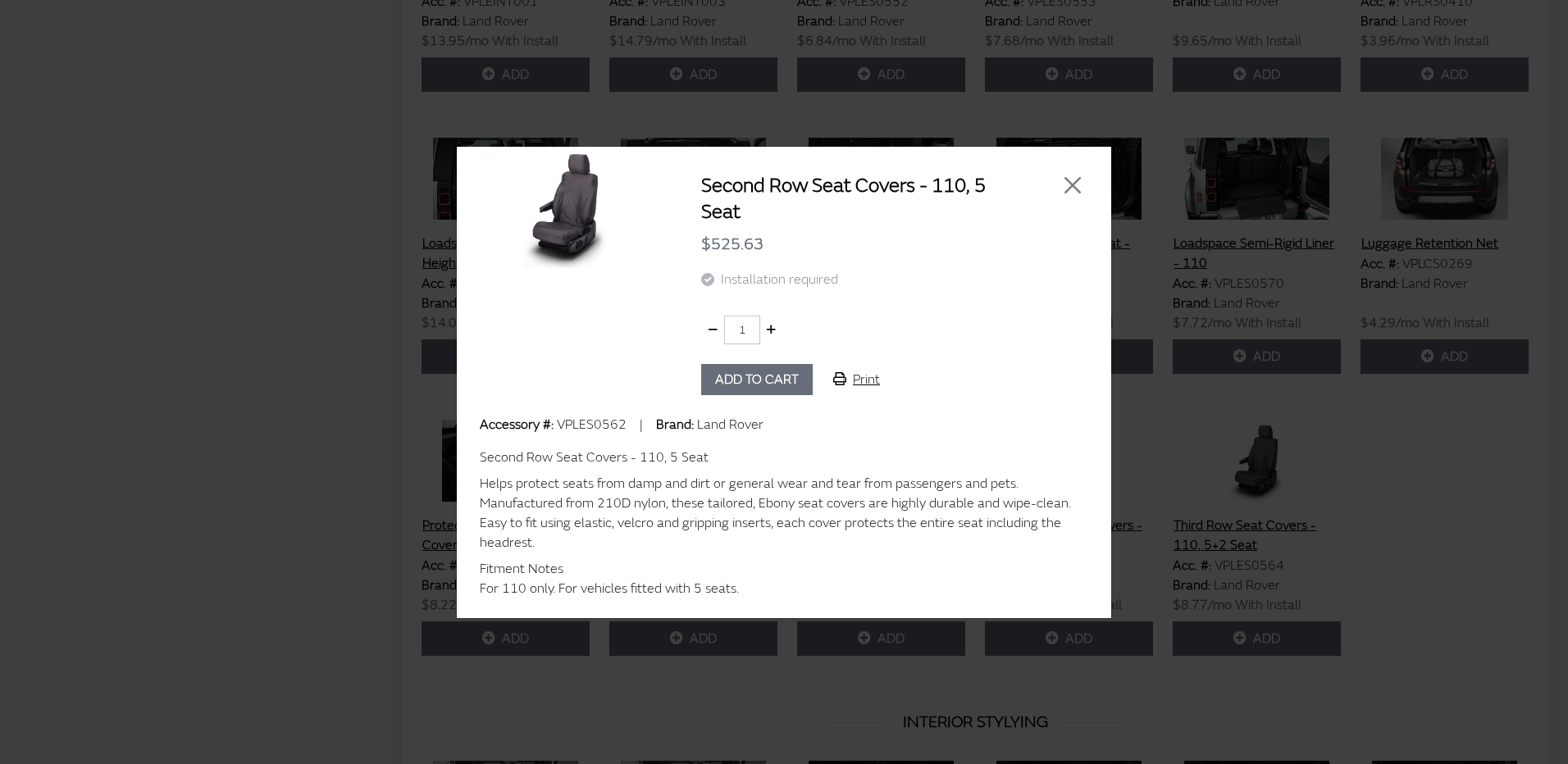
click at [568, 226] on img at bounding box center [566, 207] width 218 height 123
click at [577, 226] on img at bounding box center [566, 207] width 218 height 123
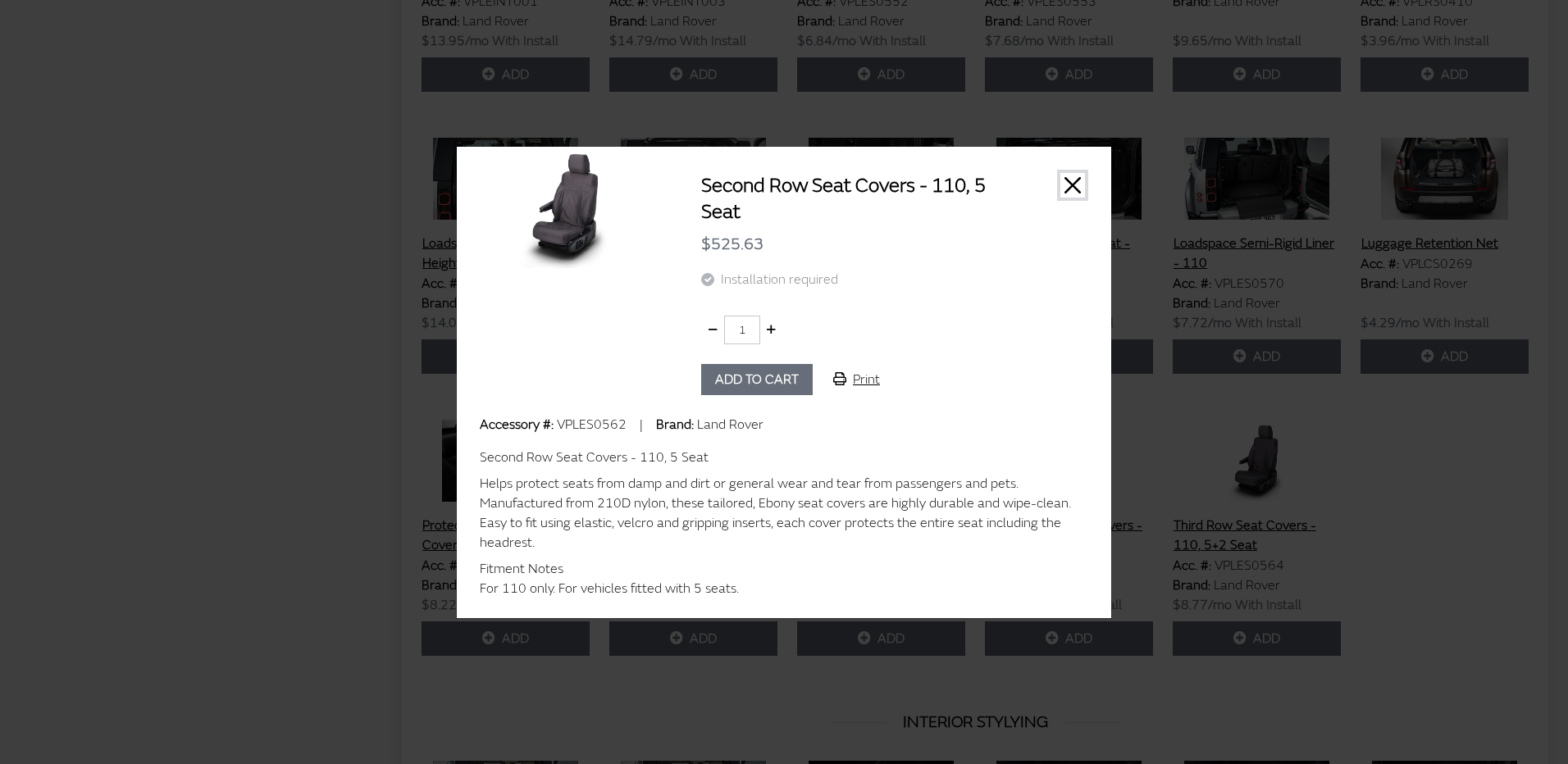
click at [1073, 191] on button "Close" at bounding box center [1072, 185] width 25 height 25
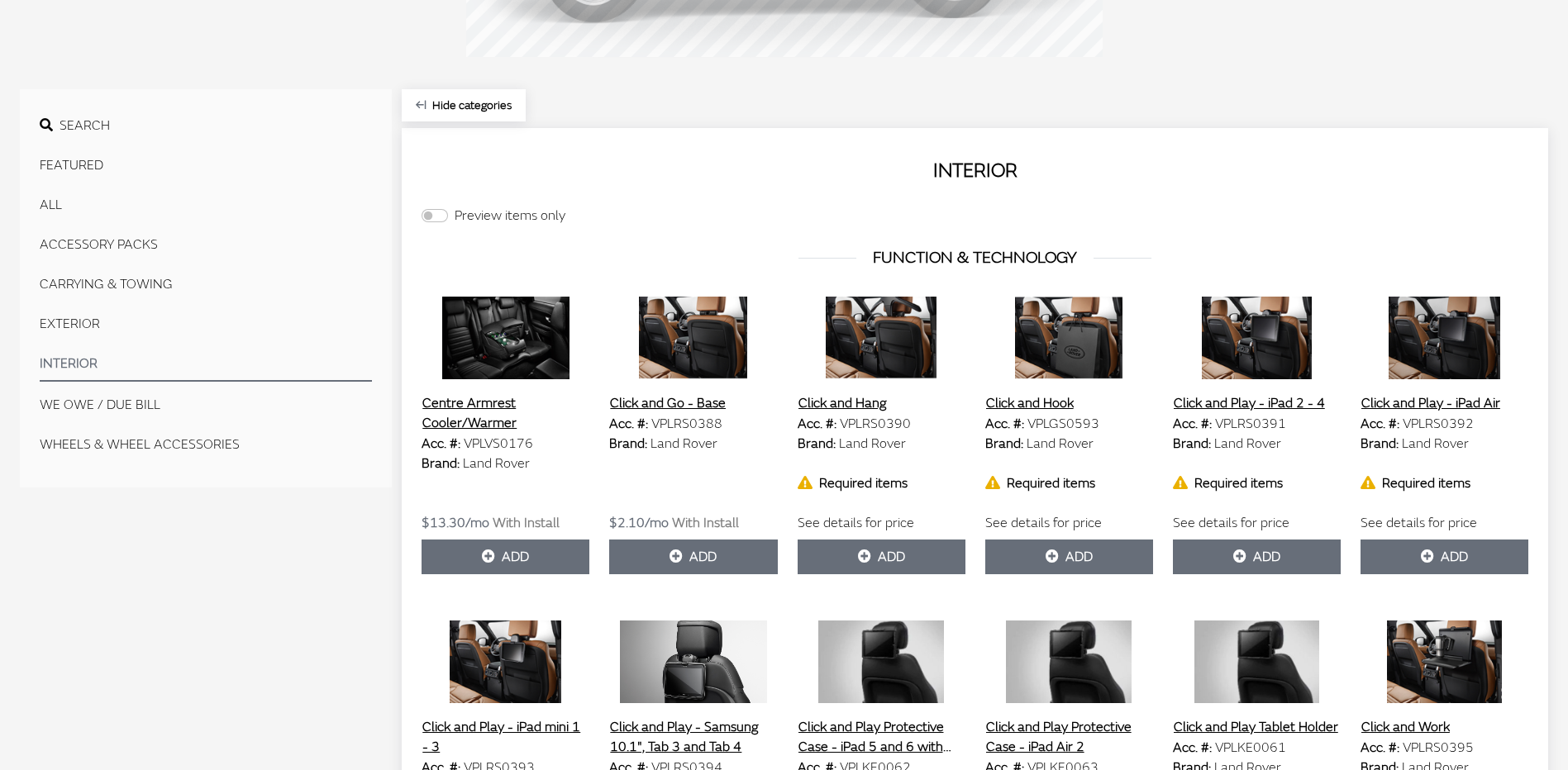
scroll to position [425, 0]
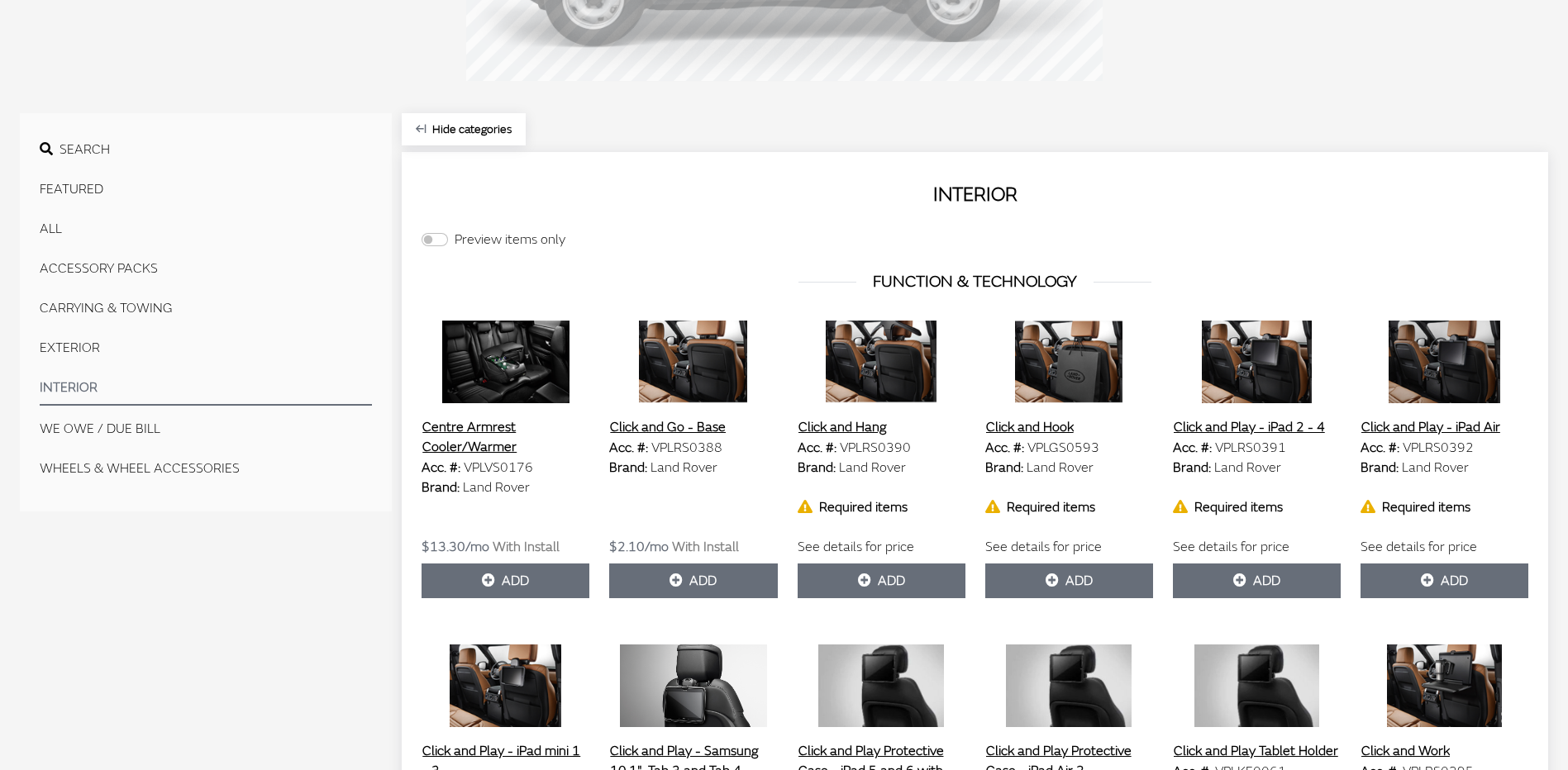
click at [141, 465] on button "WHEELS & WHEEL ACCESSORIES" at bounding box center [206, 468] width 333 height 33
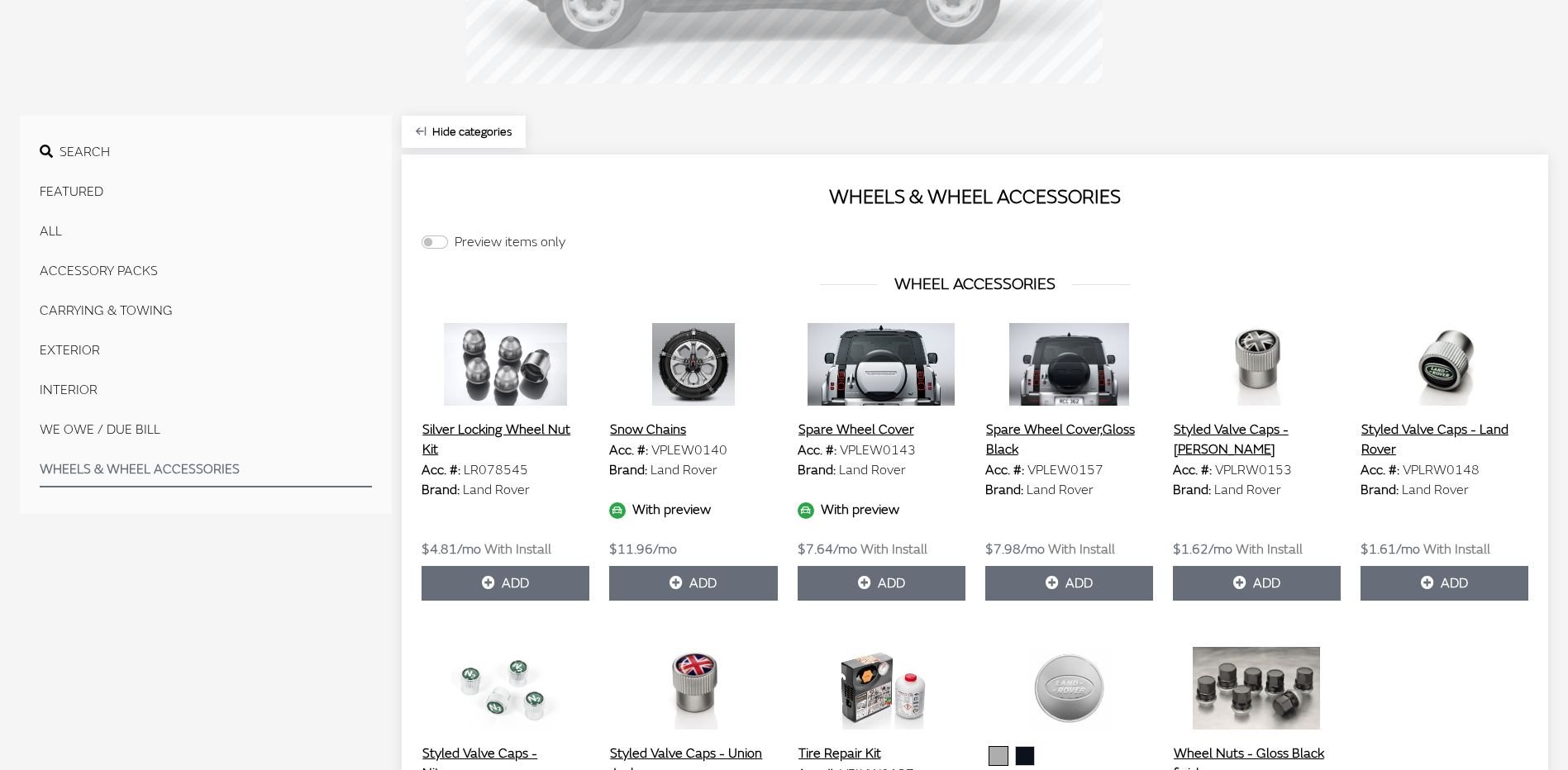
scroll to position [376, 0]
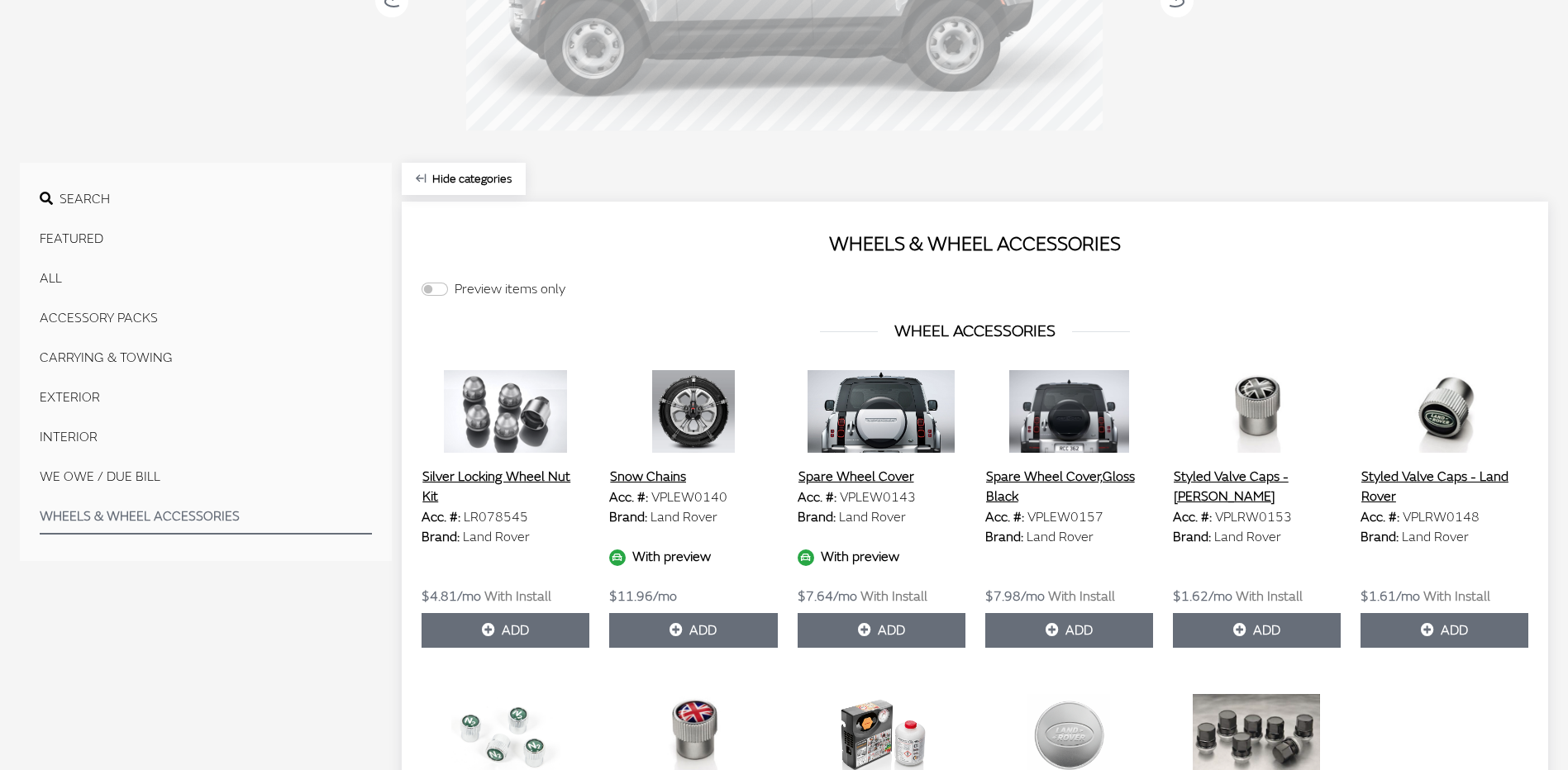
click at [714, 419] on img at bounding box center [693, 411] width 168 height 83
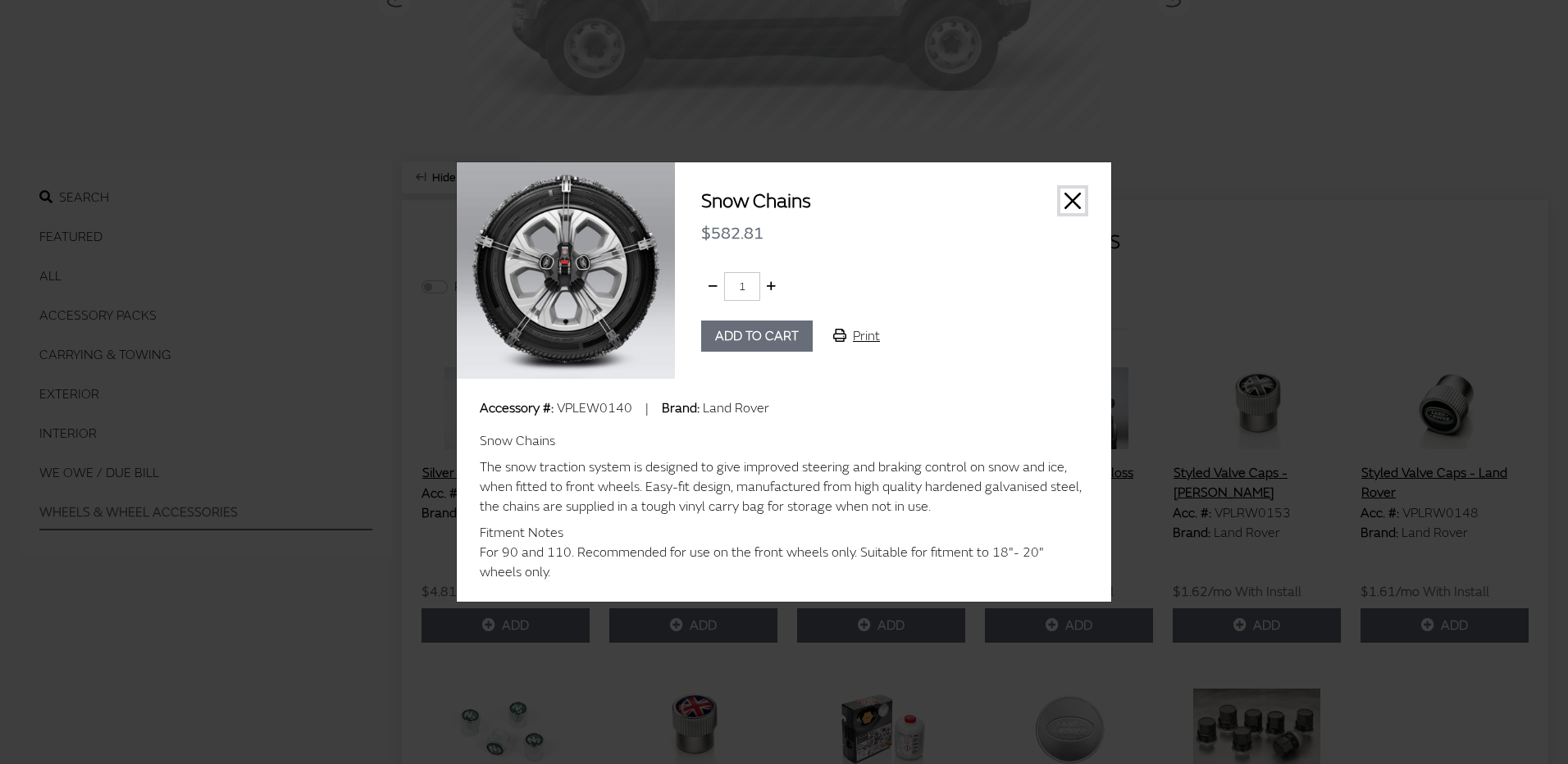
click at [1069, 193] on button "Close" at bounding box center [1072, 200] width 25 height 25
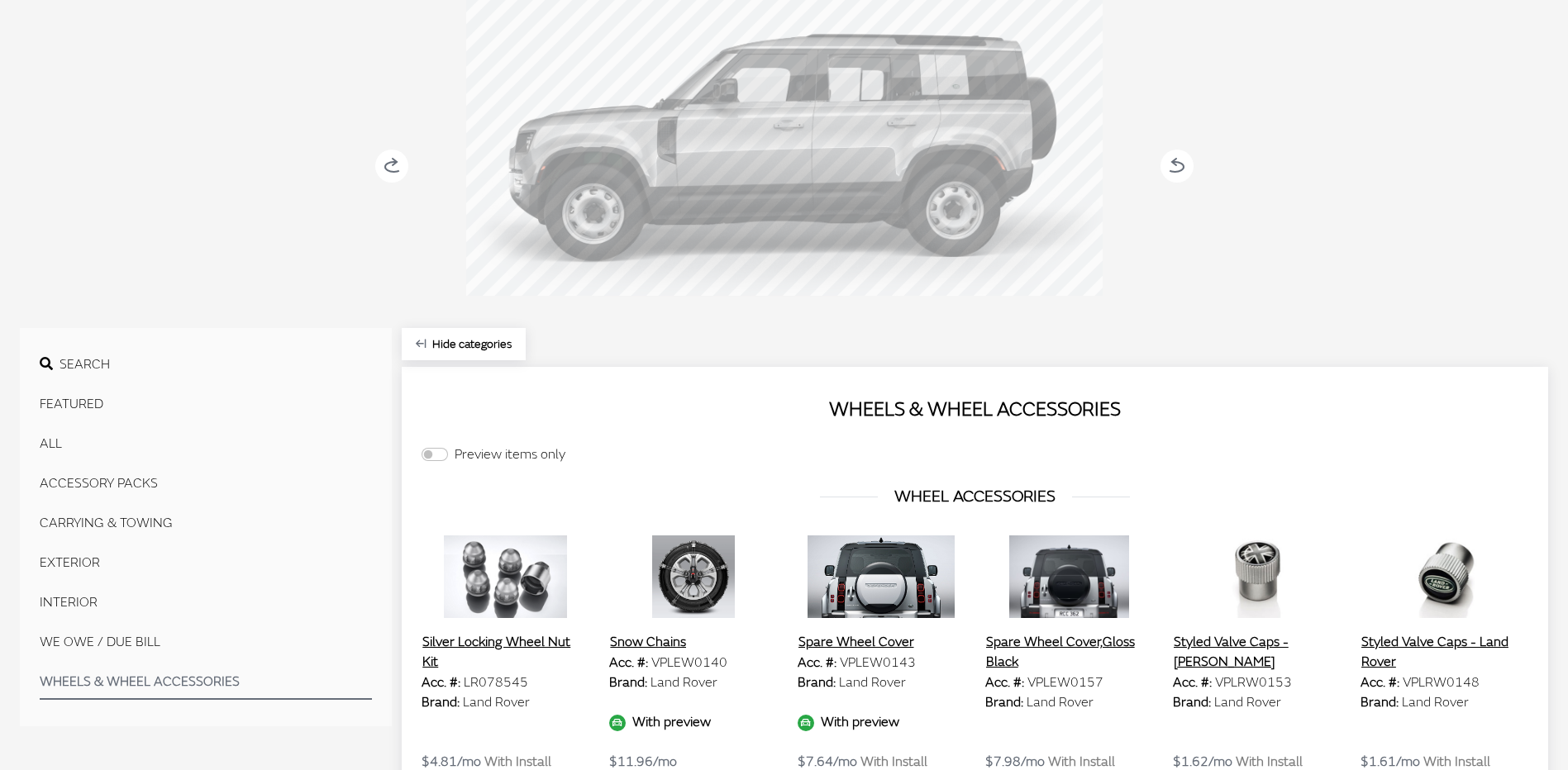
scroll to position [294, 0]
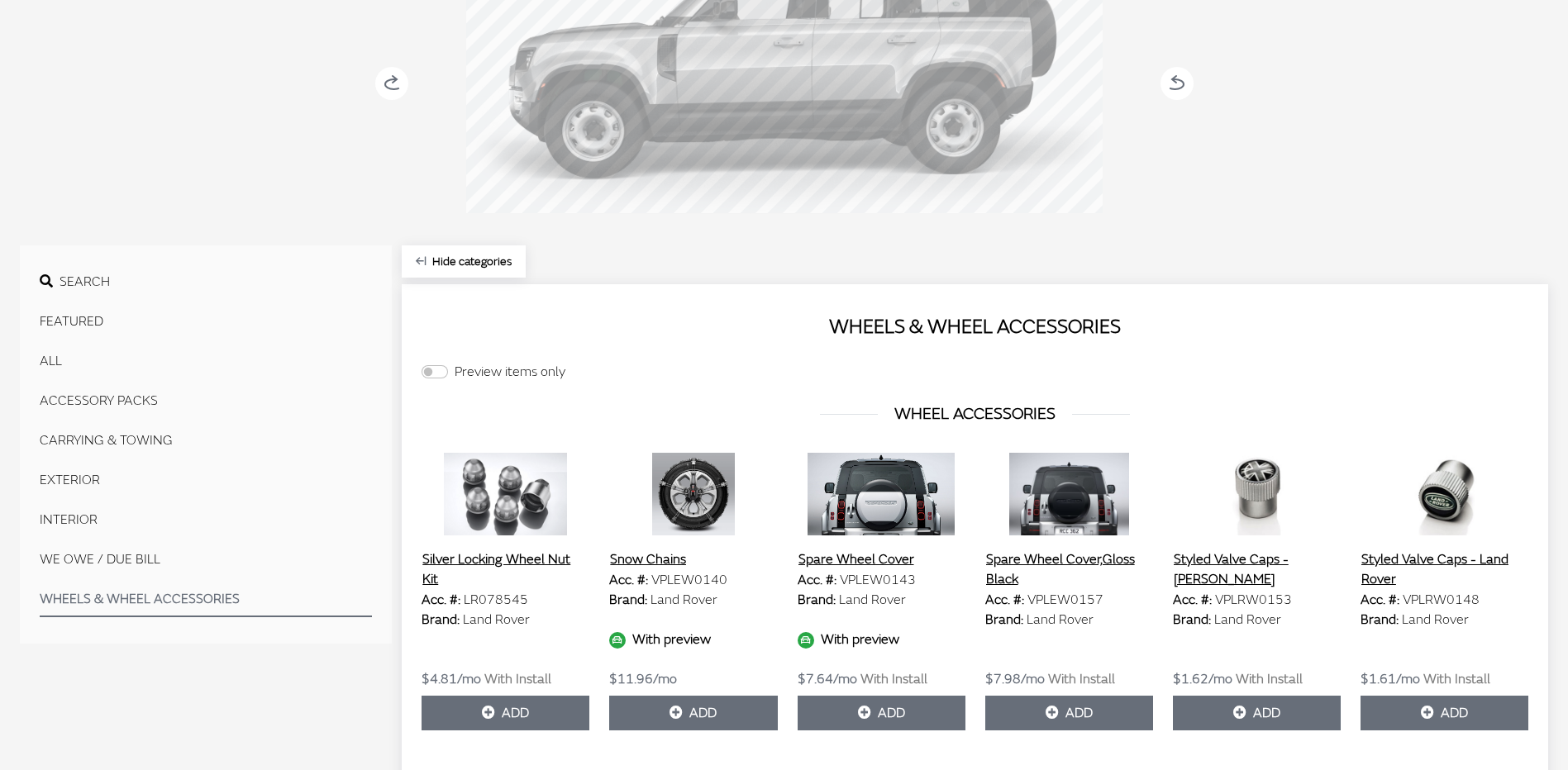
click at [117, 394] on button "ACCESSORY PACKS" at bounding box center [206, 400] width 333 height 33
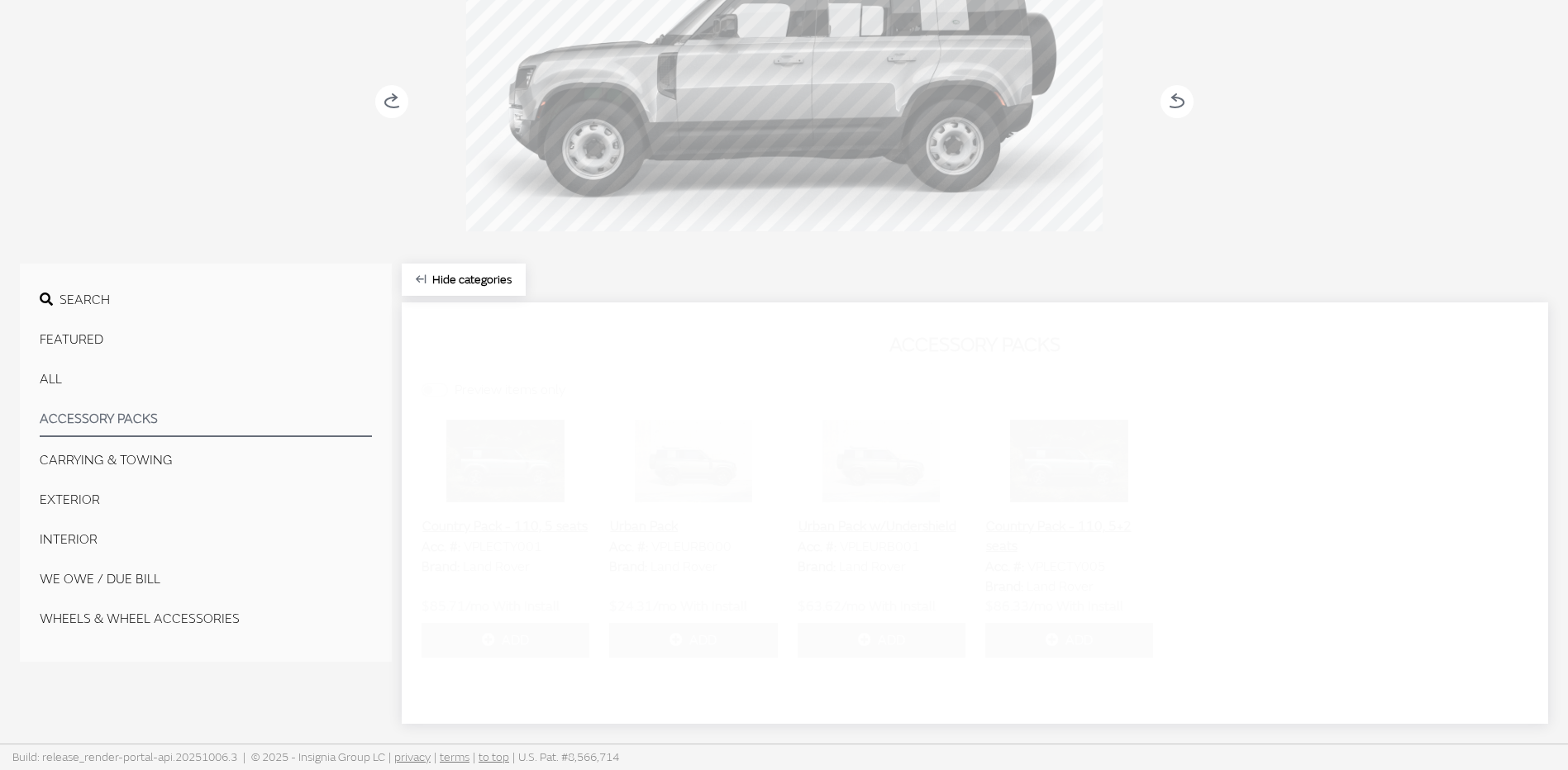
scroll to position [276, 0]
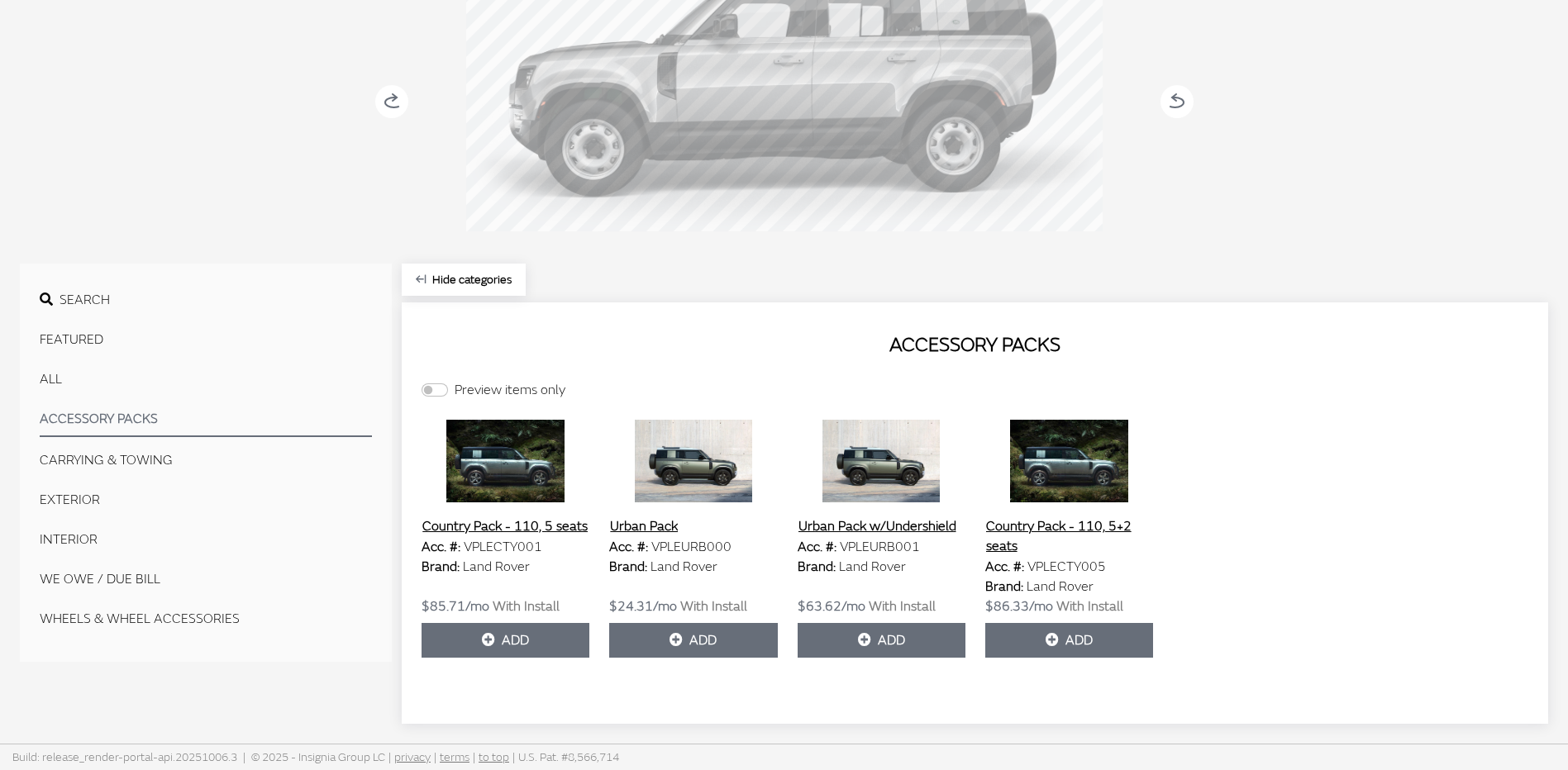
click at [98, 454] on button "CARRYING & TOWING" at bounding box center [206, 459] width 333 height 33
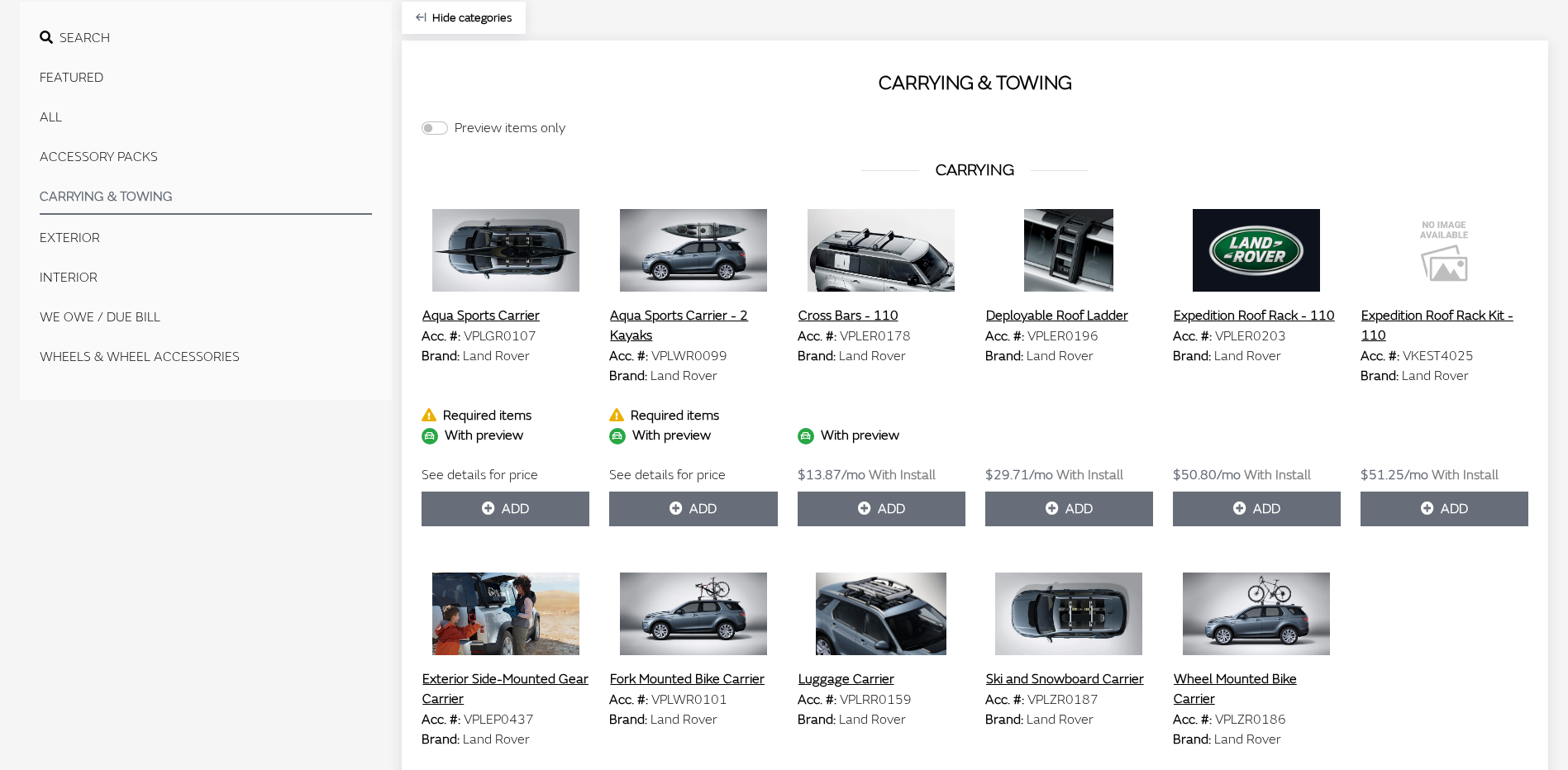
scroll to position [528, 0]
